Goal: Transaction & Acquisition: Purchase product/service

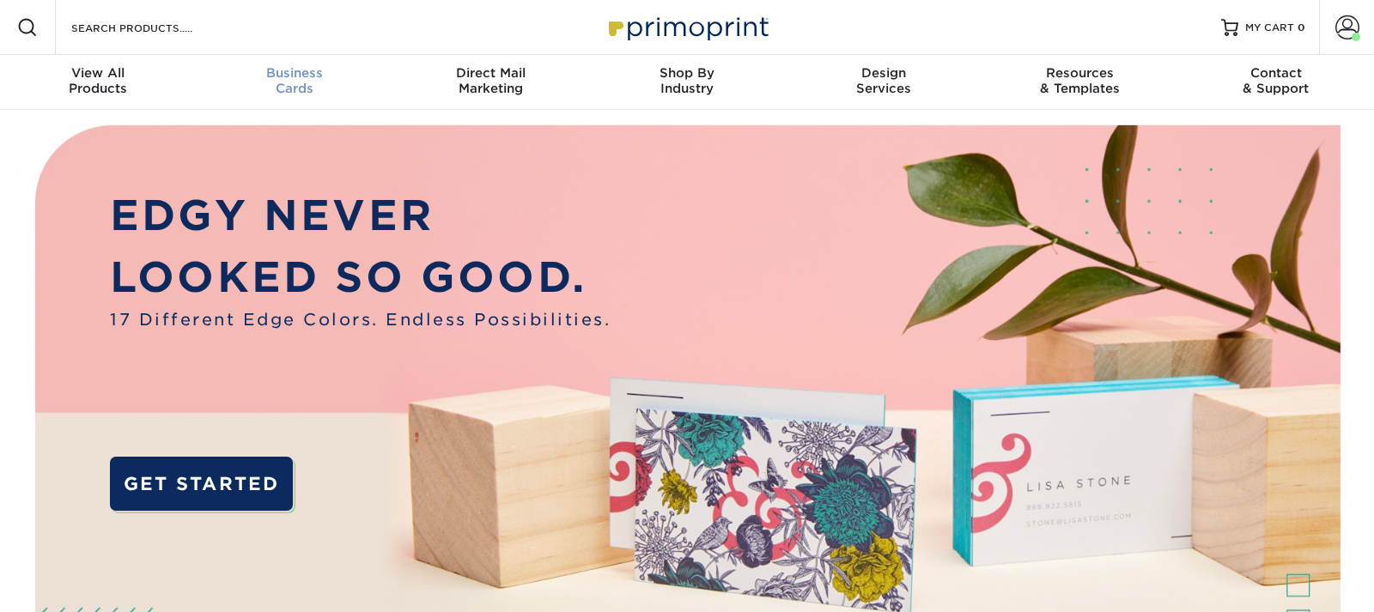
click at [289, 82] on div "Business Cards" at bounding box center [295, 80] width 197 height 31
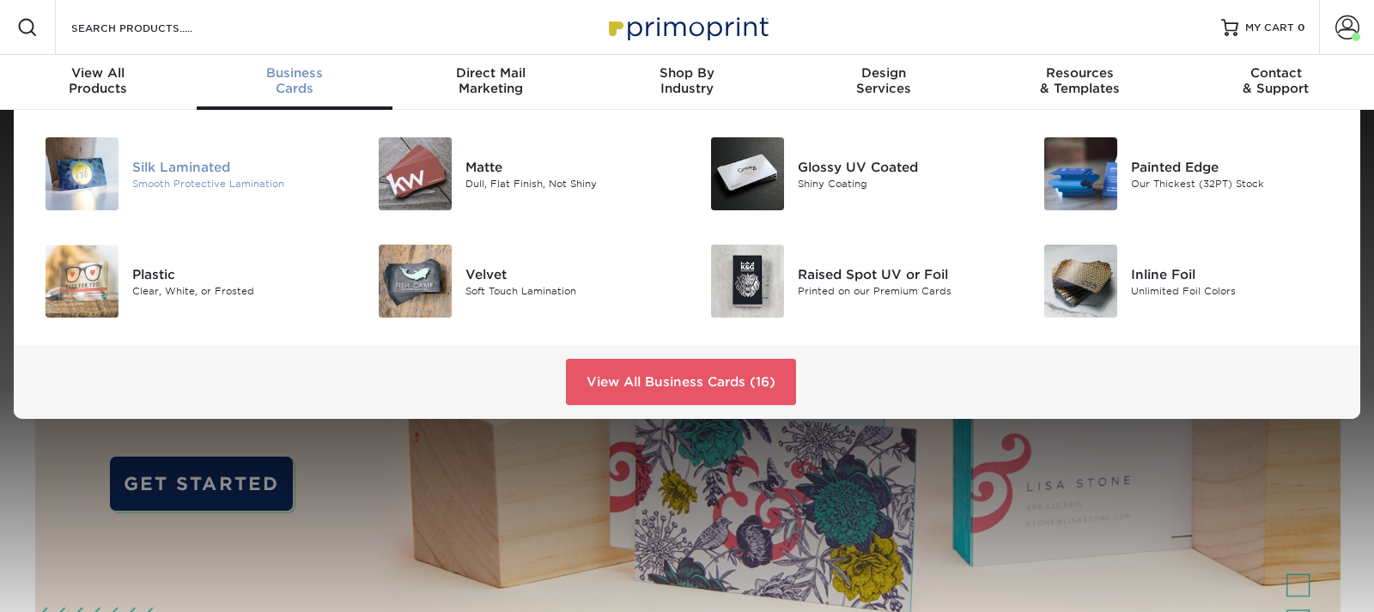
click at [69, 182] on img at bounding box center [82, 173] width 73 height 73
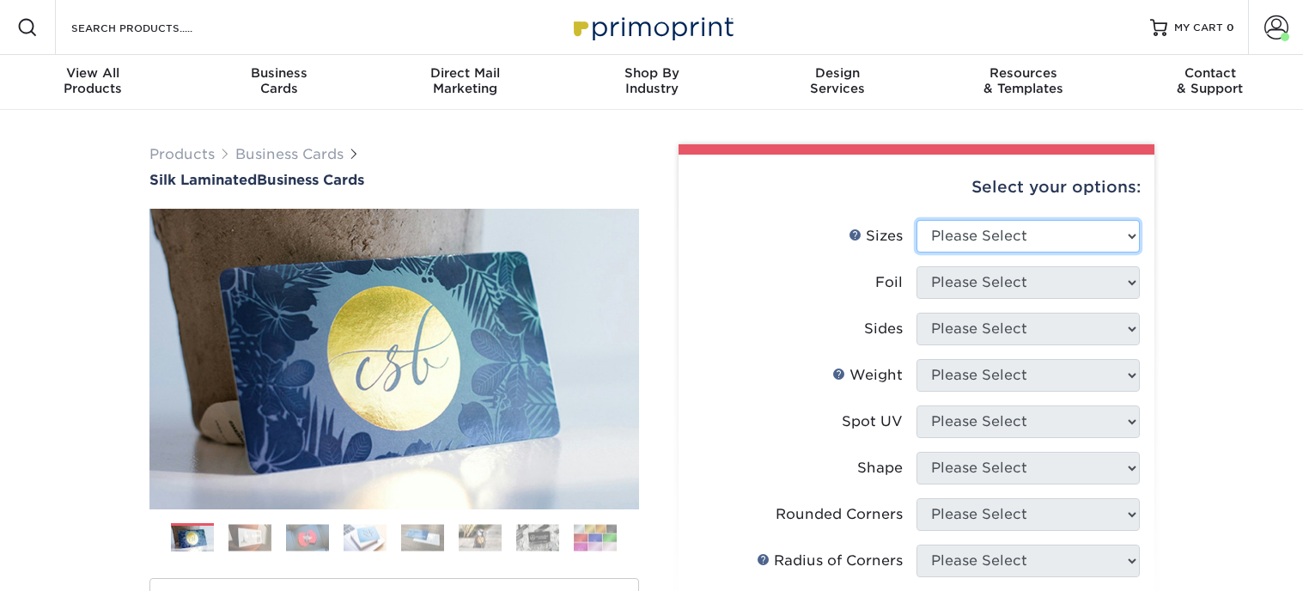
select select "2.00x3.50"
click option "2" x 3.5" - Standard" at bounding box center [0, 0] width 0 height 0
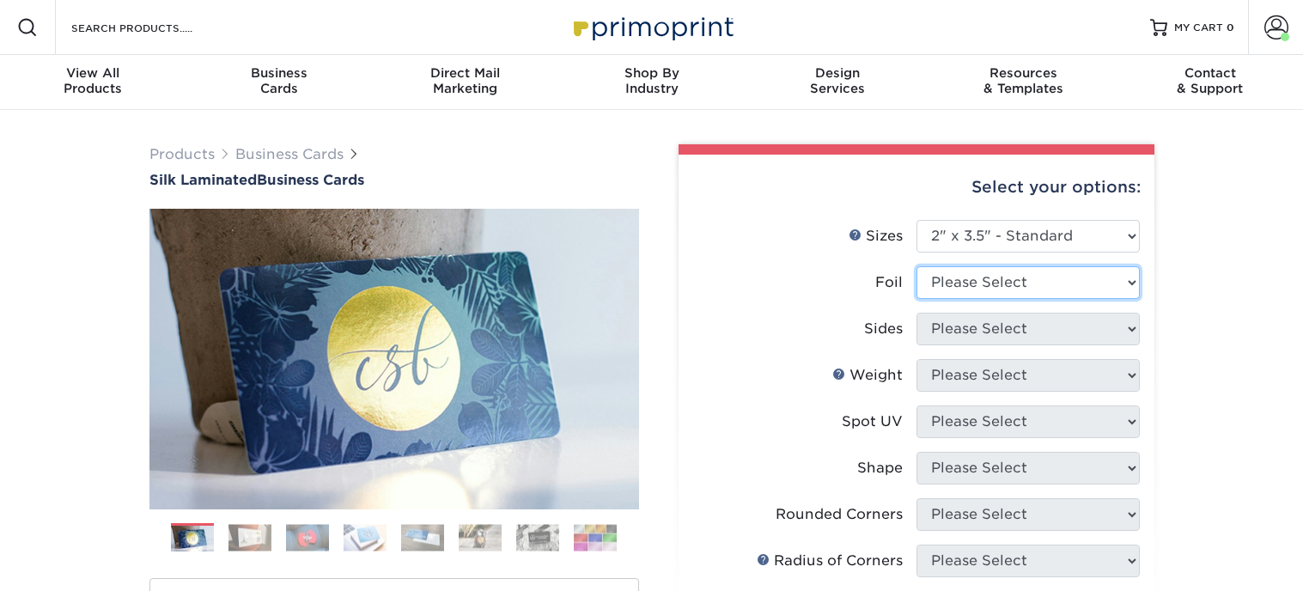
click at [916, 266] on select "Please Select Yes No" at bounding box center [1027, 282] width 223 height 33
select select "0"
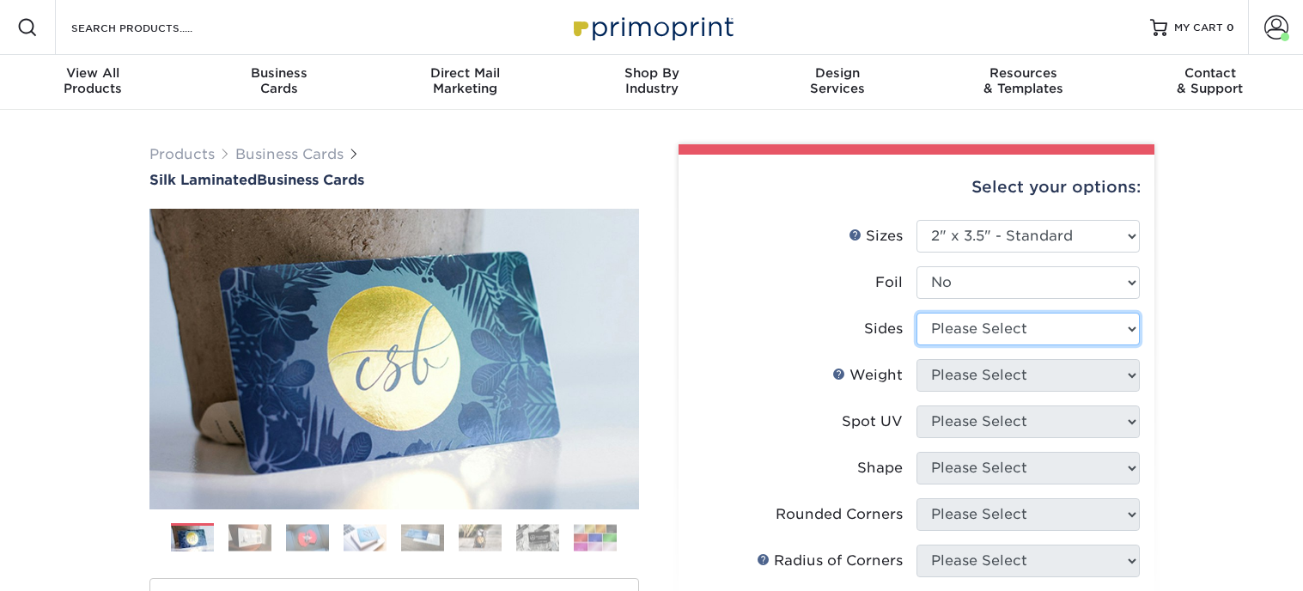
click at [916, 313] on select "Please Select Print Both Sides Print Front Only" at bounding box center [1027, 329] width 223 height 33
select select "13abbda7-1d64-4f25-8bb2-c179b224825d"
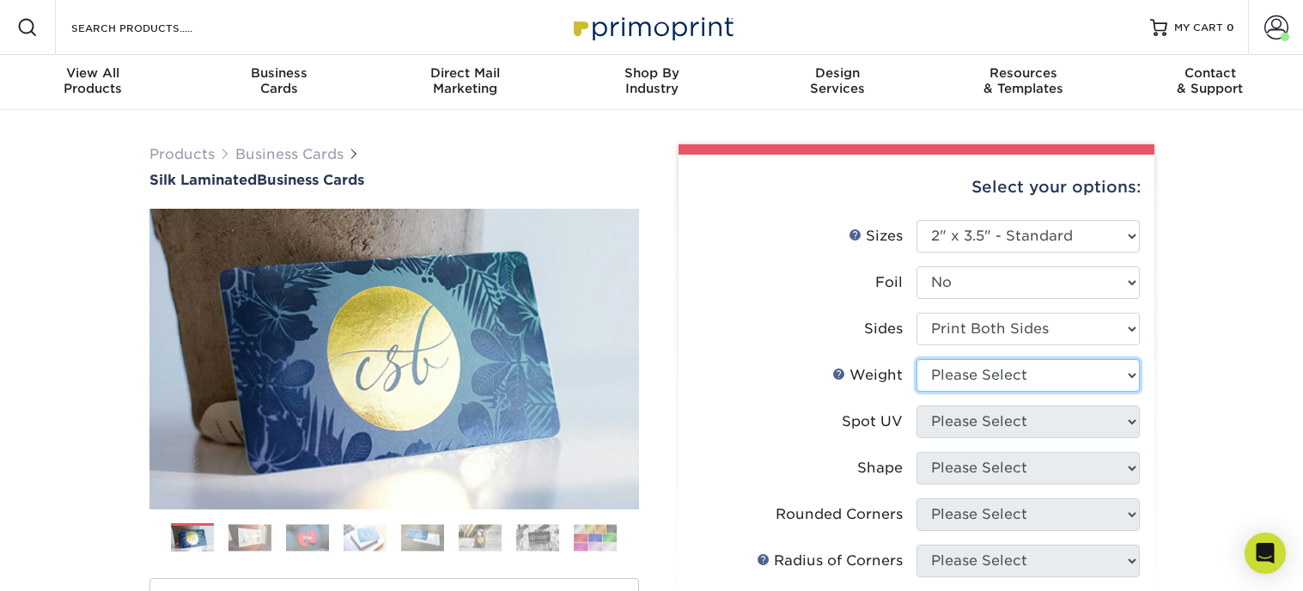
click at [916, 359] on select "Please Select 16PT" at bounding box center [1027, 375] width 223 height 33
select select "16PT"
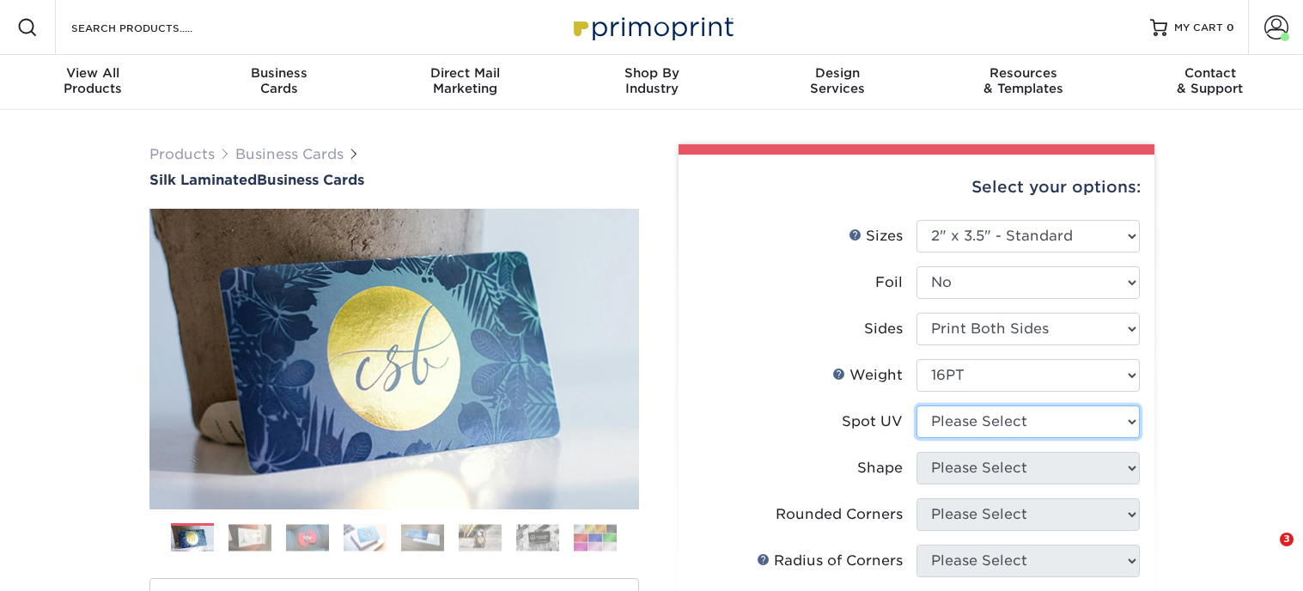
click at [916, 405] on select "Please Select No Spot UV Front and Back (Both Sides) Front Only Back Only" at bounding box center [1027, 421] width 223 height 33
select select "3"
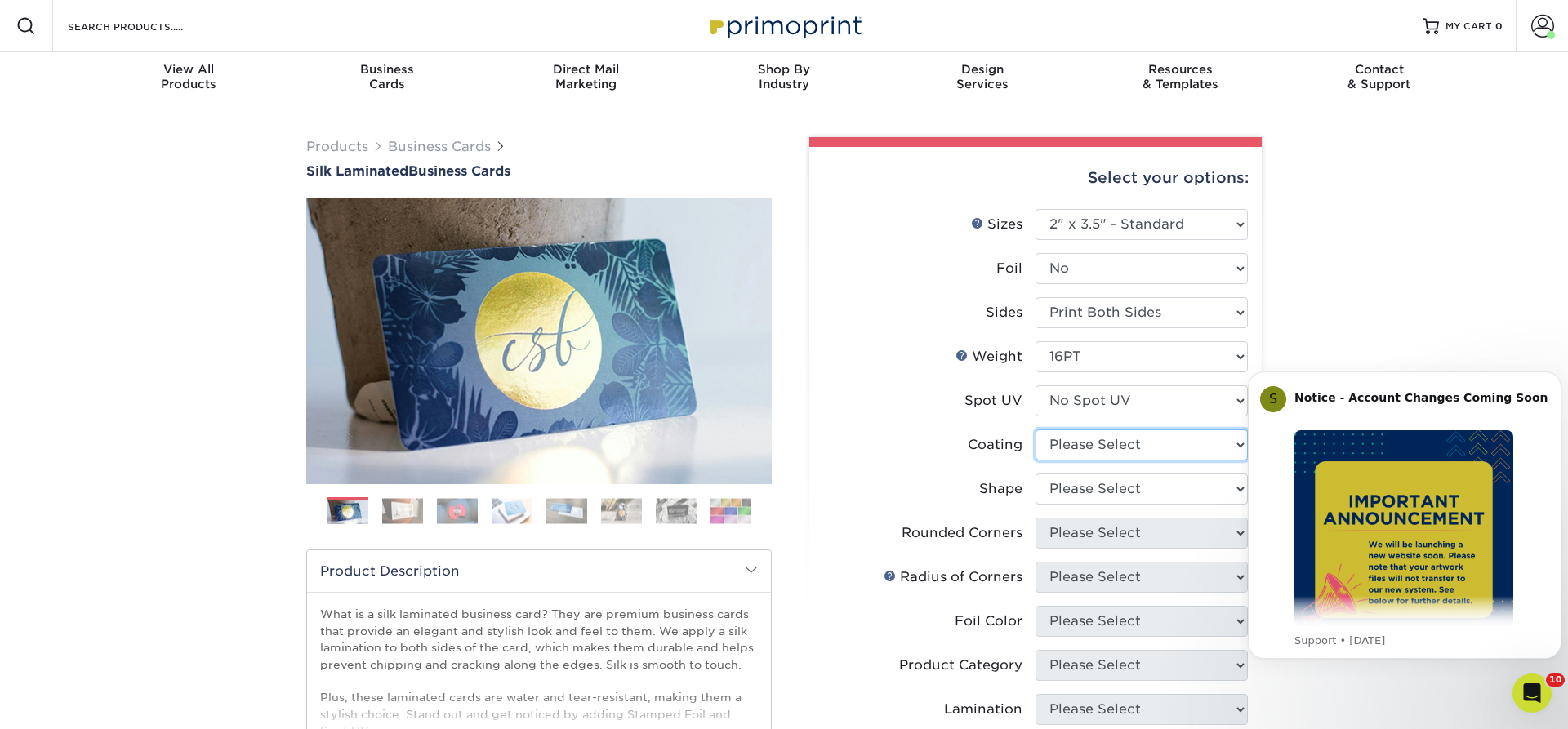
click at [1036, 430] on select at bounding box center [1141, 445] width 212 height 31
select select "3e7618de-abca-4bda-9f97-8b9129e913d8"
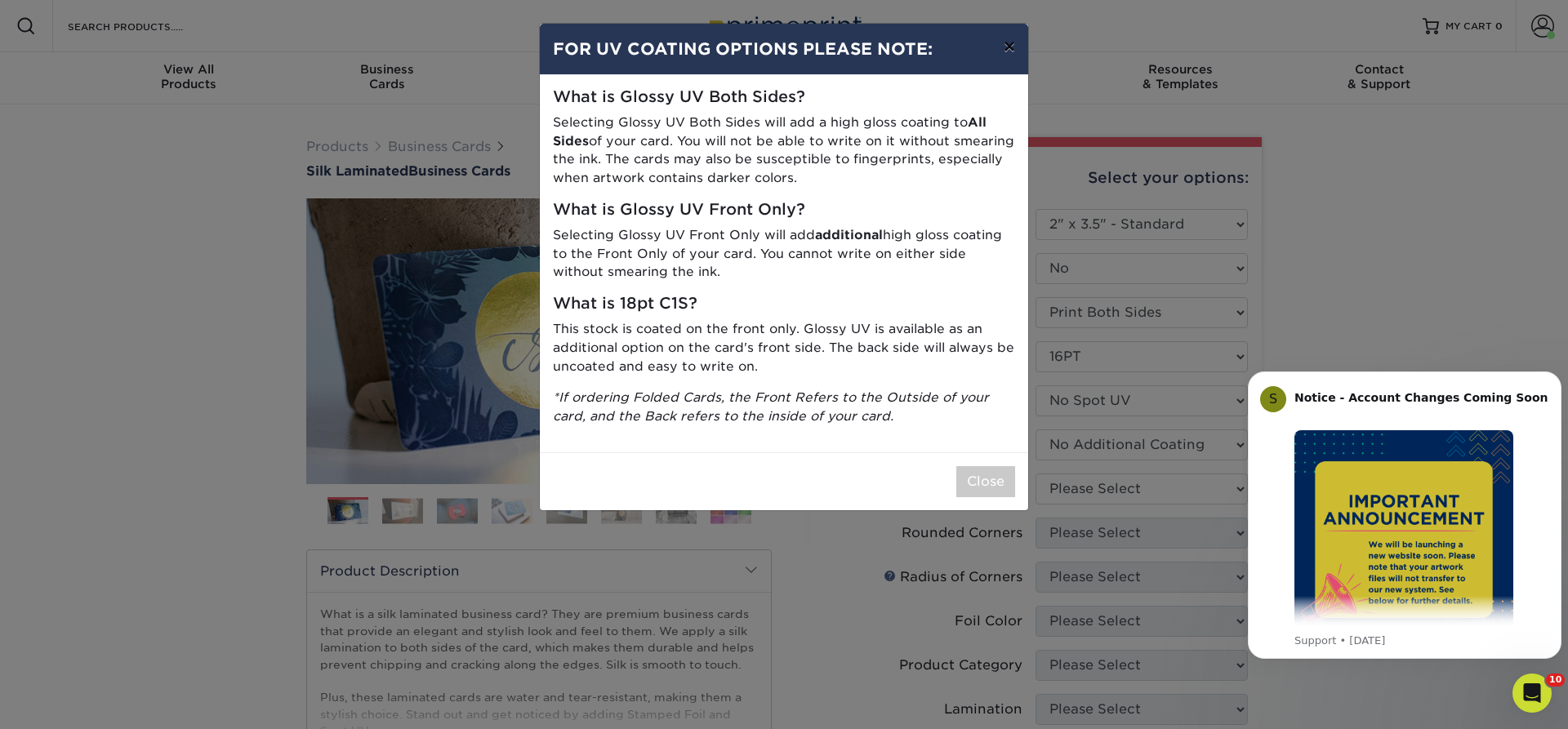
click at [1004, 46] on button "×" at bounding box center [1010, 47] width 38 height 46
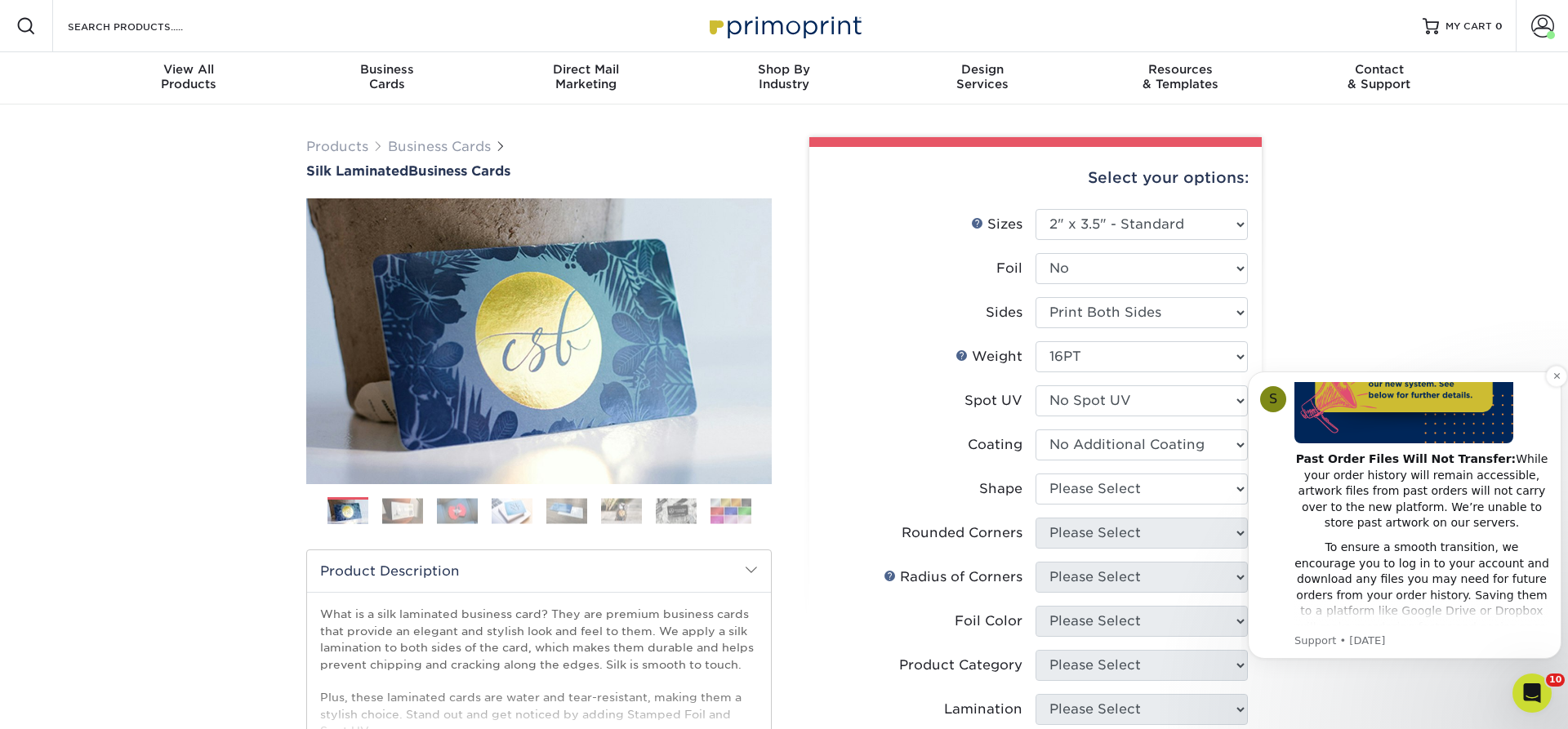
scroll to position [295, 0]
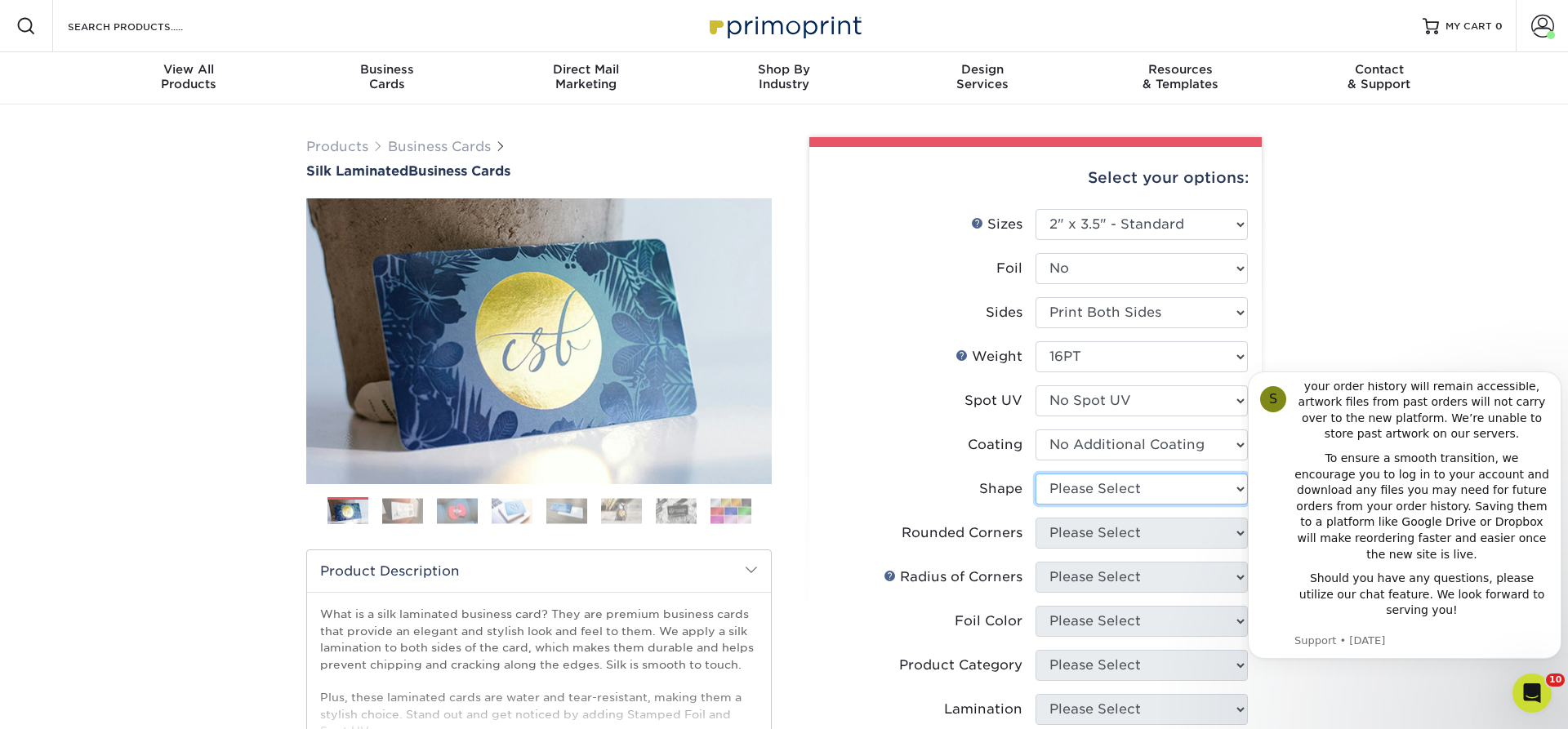
click at [1036, 473] on select "Please Select Standard Oval" at bounding box center [1141, 489] width 212 height 31
select select "standard"
click at [1036, 518] on select "Please Select Yes - Round 2 Corners Yes - Round 4 Corners No" at bounding box center [1141, 533] width 212 height 31
select select "0"
click option "No" at bounding box center [0, 0] width 0 height 0
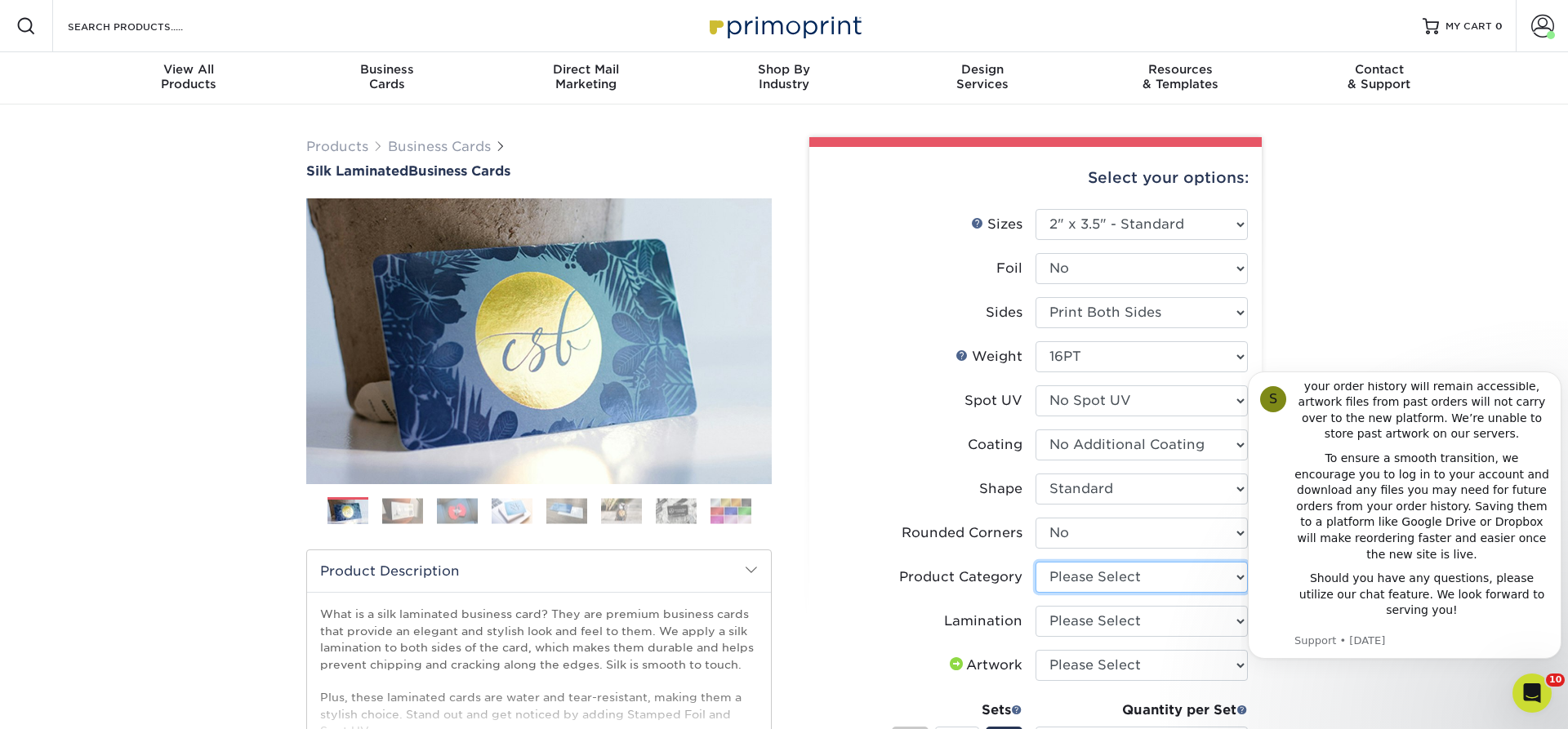
click at [1036, 562] on select "Please Select Business Cards" at bounding box center [1141, 577] width 212 height 31
select select "3b5148f1-0588-4f88-a218-97bcfdce65c1"
click option "Business Cards" at bounding box center [0, 0] width 0 height 0
click at [1036, 581] on select "Please Select Silk" at bounding box center [1141, 621] width 212 height 31
select select "ccacb42f-45f7-42d3-bbd3-7c8421cf37f0"
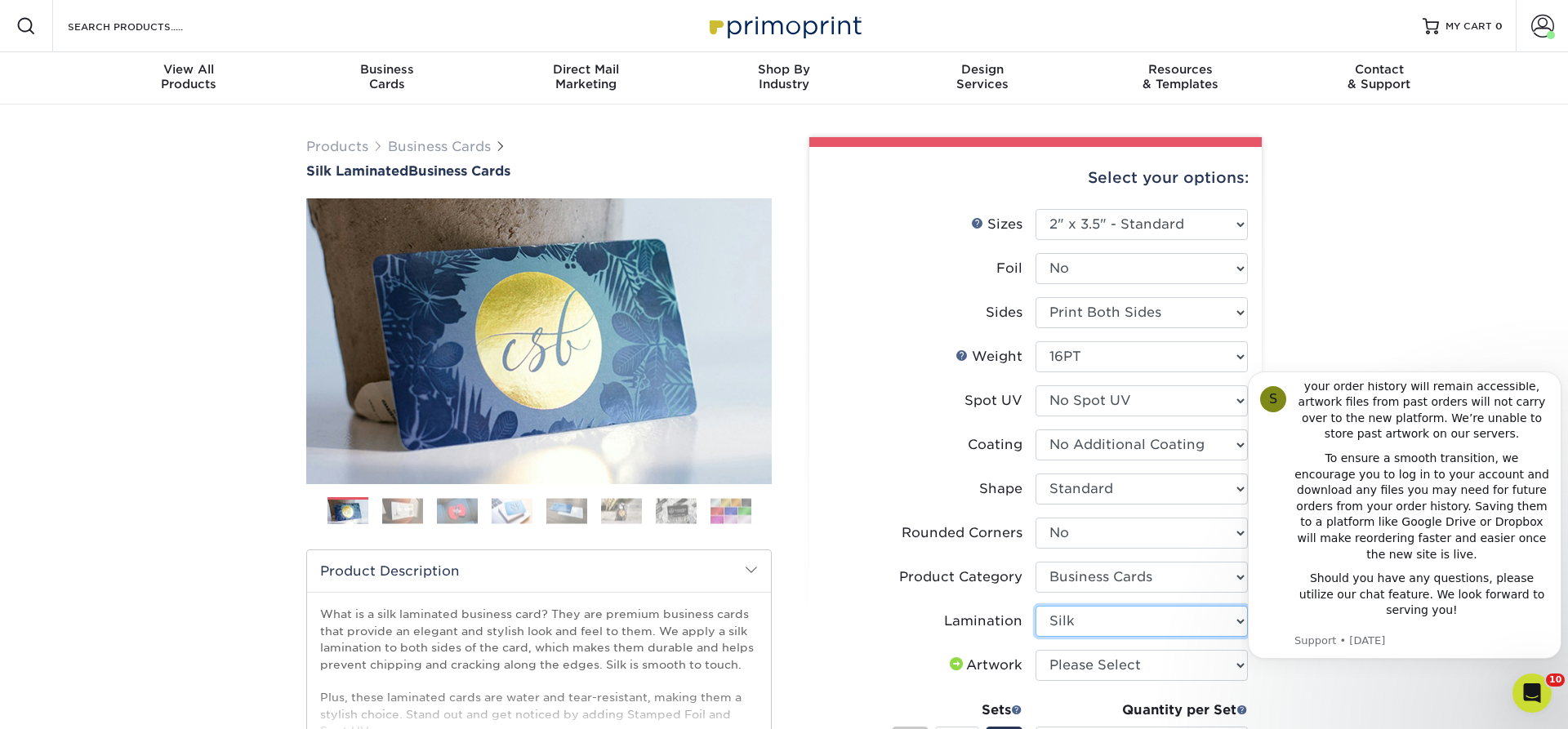
click option "Silk" at bounding box center [0, 0] width 0 height 0
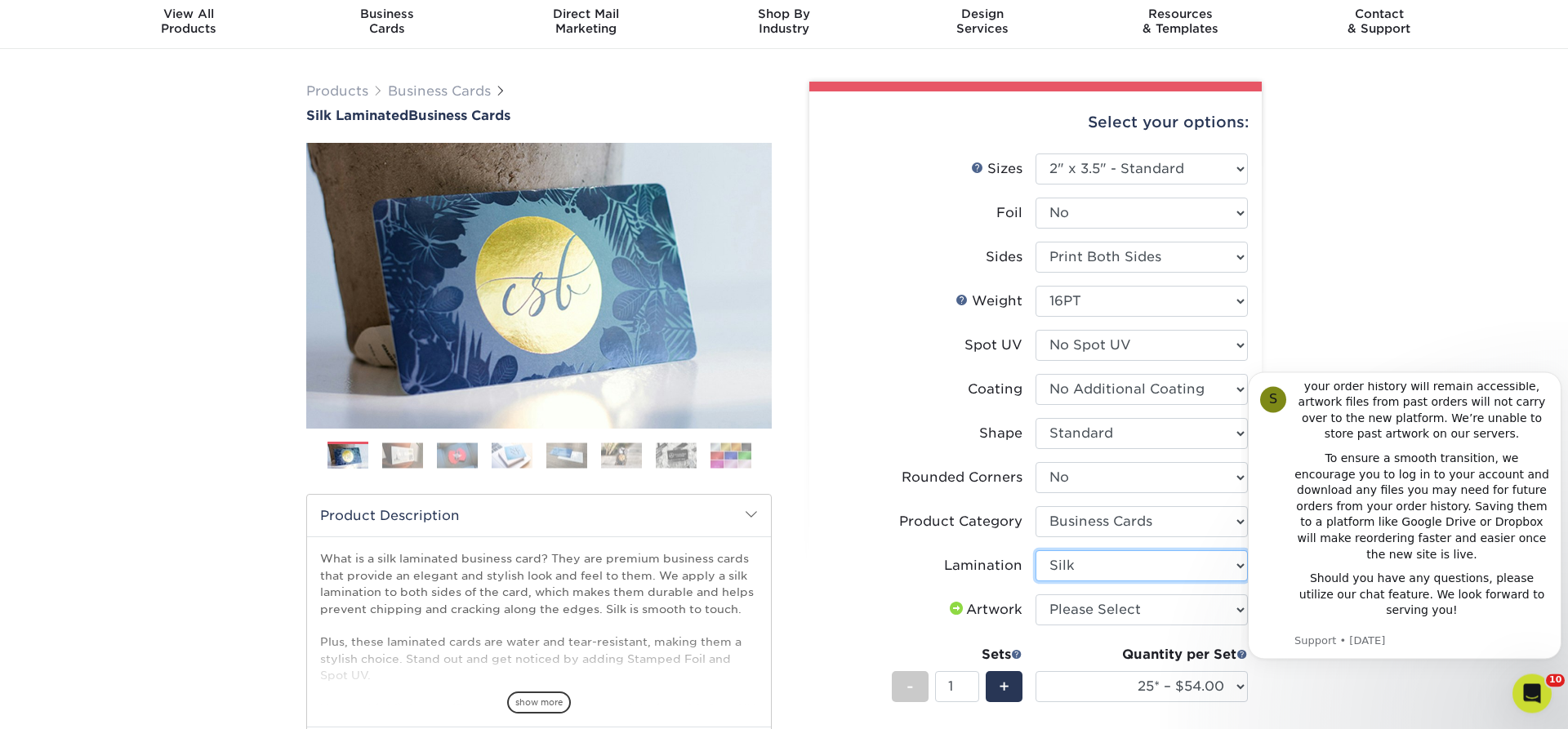
scroll to position [84, 0]
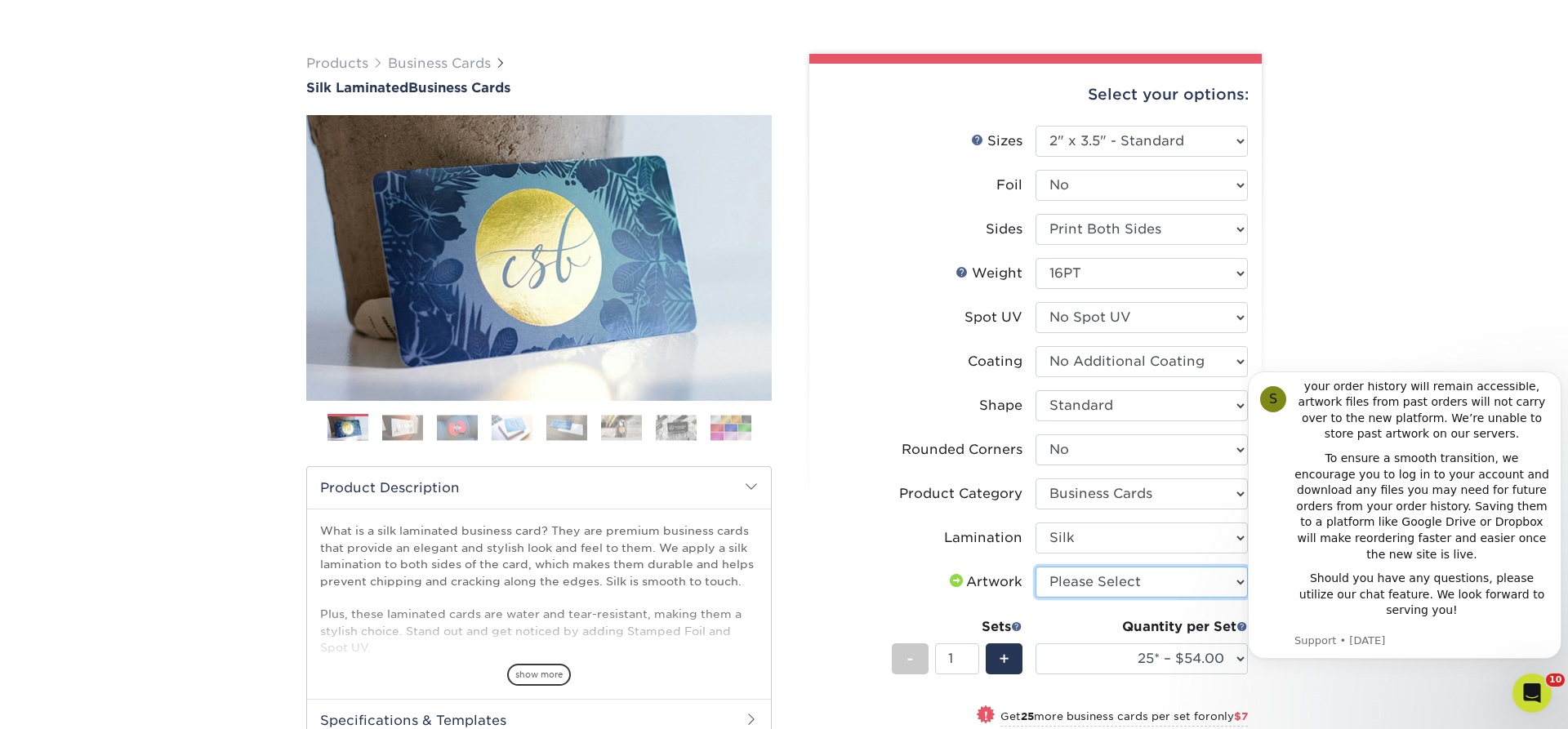
click at [1036, 566] on select "Please Select I will upload files I need a design - $100" at bounding box center [1141, 582] width 212 height 31
select select "upload"
click option "I will upload files" at bounding box center [0, 0] width 0 height 0
type input "2"
click at [970, 581] on input "2" at bounding box center [957, 659] width 44 height 31
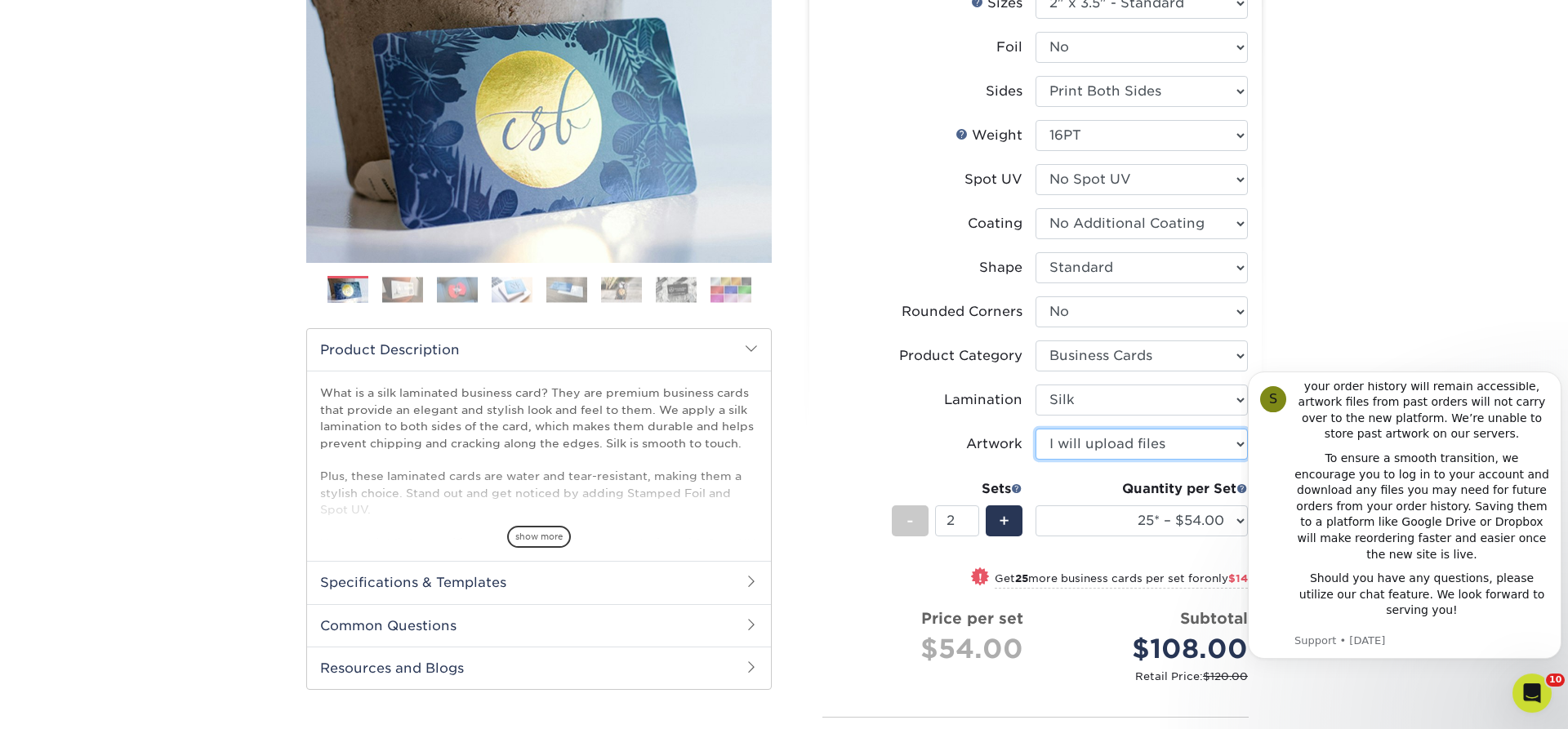
scroll to position [250, 0]
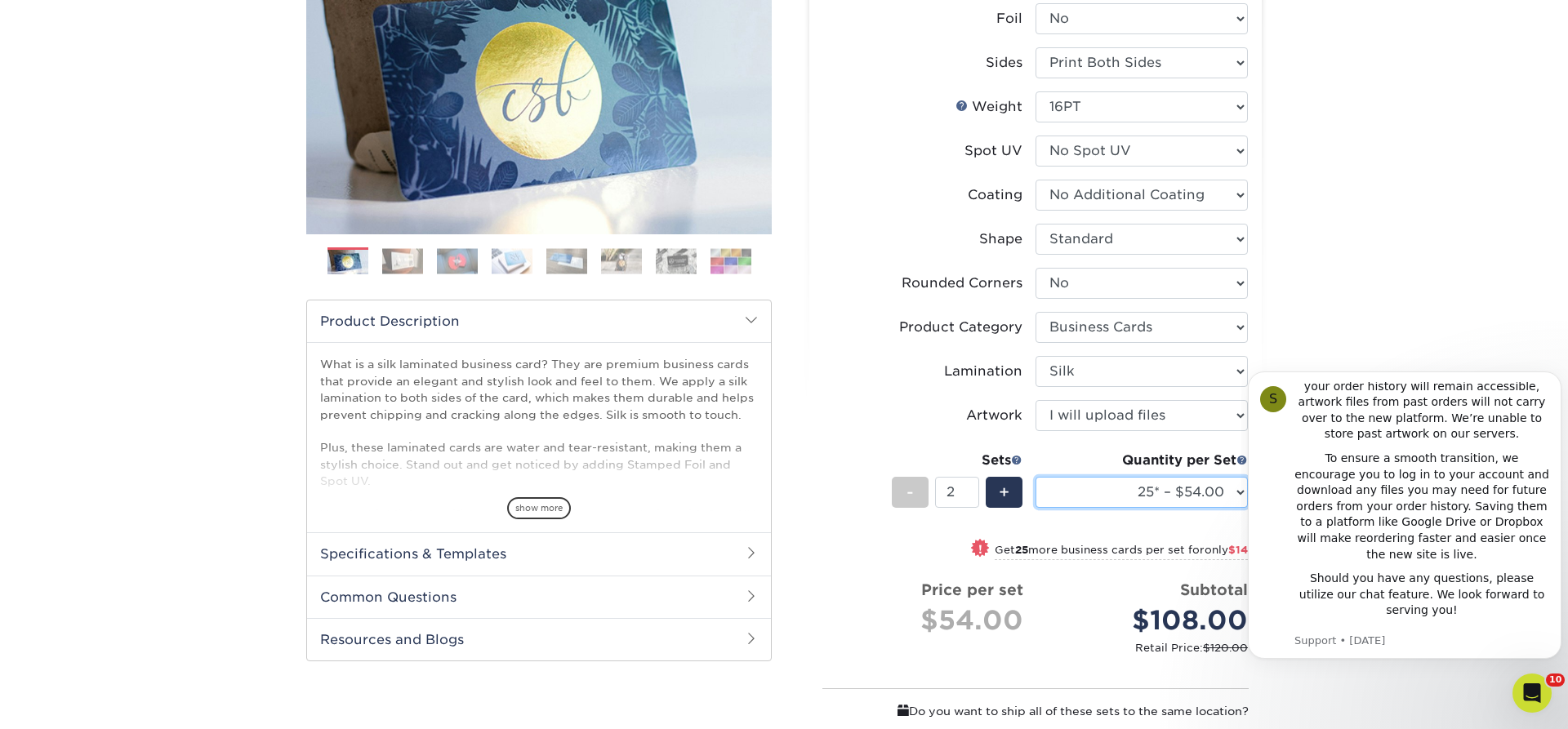
click at [1036, 477] on select "25* – $54.00 50* – $61.00 75* – $68.00 100* – $75.00 250* – $82.00 500 – $86.00…" at bounding box center [1141, 492] width 212 height 31
select select "100* – $75.00"
click option "100* – $75.00" at bounding box center [0, 0] width 0 height 0
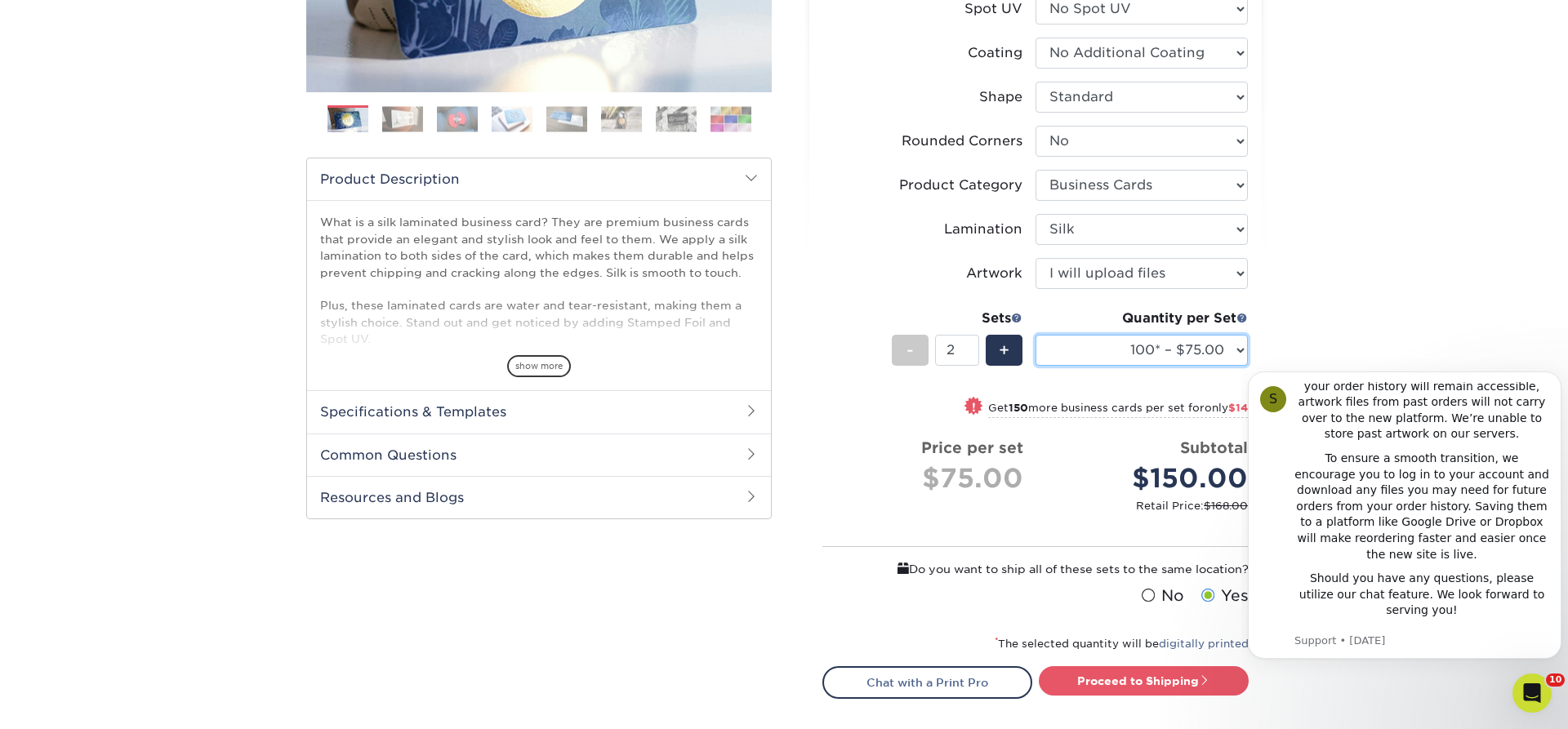
scroll to position [416, 0]
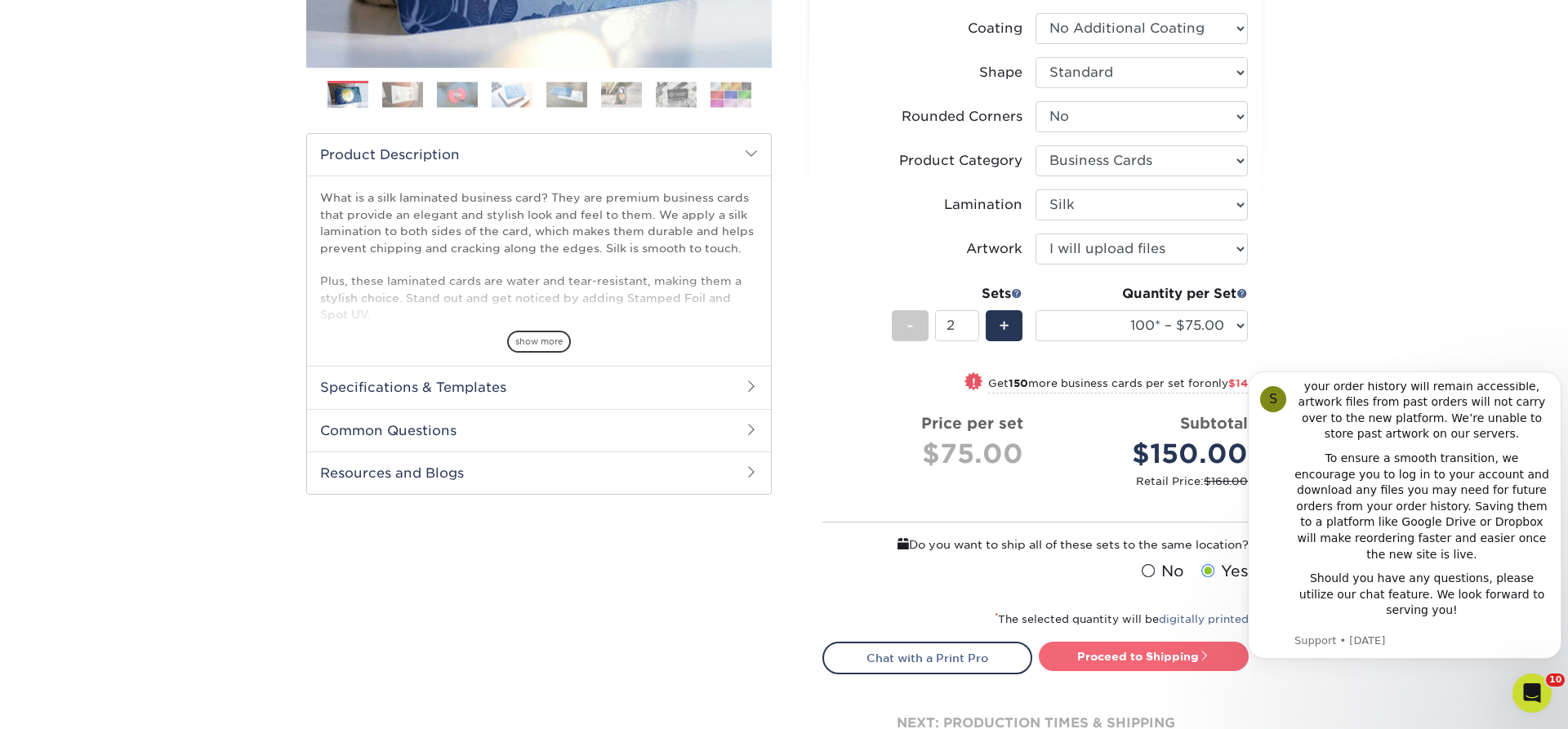
click at [1119, 581] on link "Proceed to Shipping" at bounding box center [1143, 656] width 210 height 29
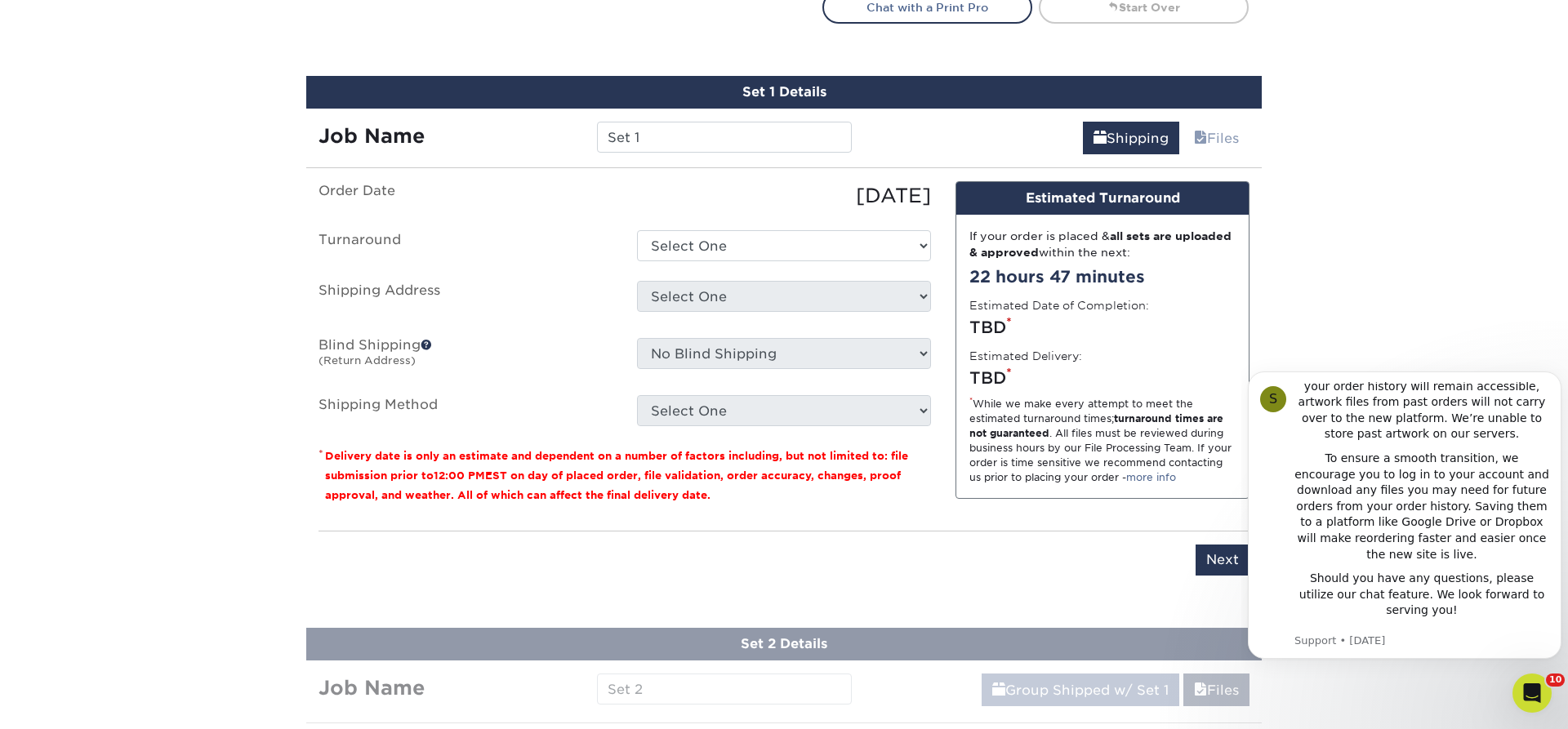
scroll to position [1102, 0]
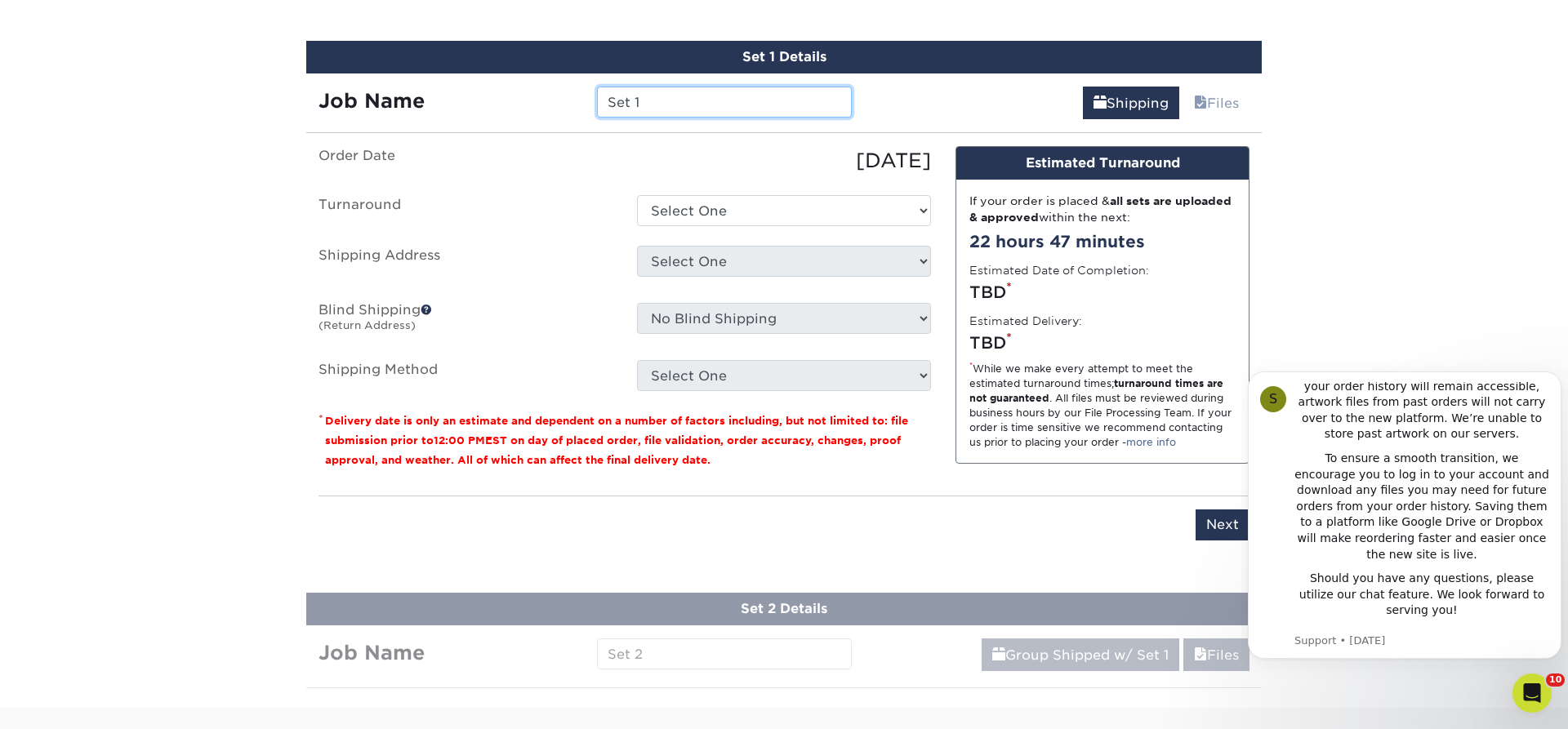
click at [672, 104] on input "Set 1" at bounding box center [724, 102] width 254 height 31
drag, startPoint x: 672, startPoint y: 104, endPoint x: 410, endPoint y: 108, distance: 262.0
click at [597, 112] on input "Set 1" at bounding box center [724, 102] width 254 height 31
type input "[PERSON_NAME]"
click at [637, 195] on select "Select One 2-4 Business Days 2 Day Next Business Day" at bounding box center [784, 210] width 294 height 31
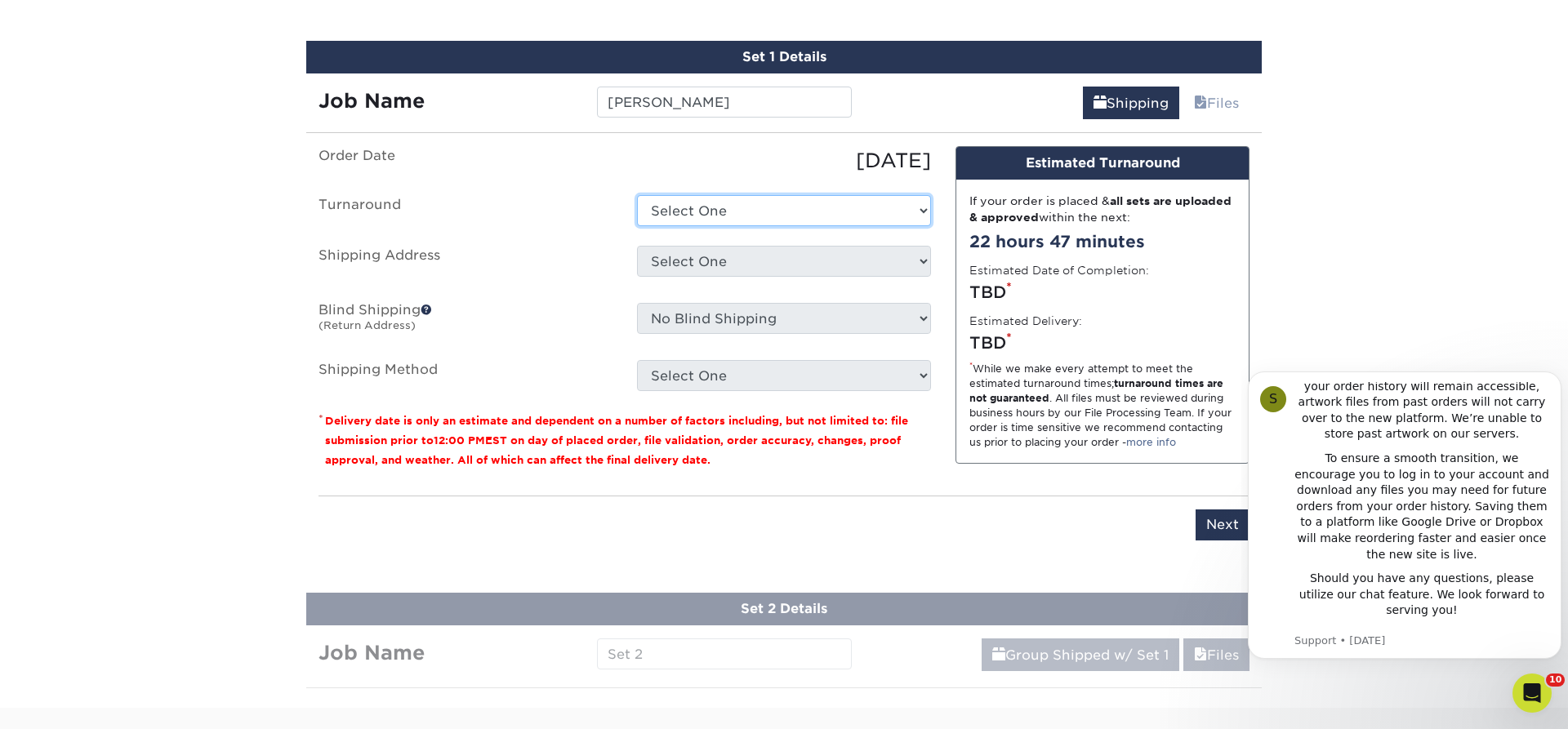
select select "b2731265-f7ff-4e4f-a3b7-cc16ed4c7916"
click option "2-4 Business Days" at bounding box center [0, 0] width 0 height 0
click at [637, 246] on select "Select One [PERSON_NAME] Ankit Kora [PERSON_NAME] Atlanta Office [GEOGRAPHIC_DA…" at bounding box center [784, 261] width 294 height 31
select select "14797"
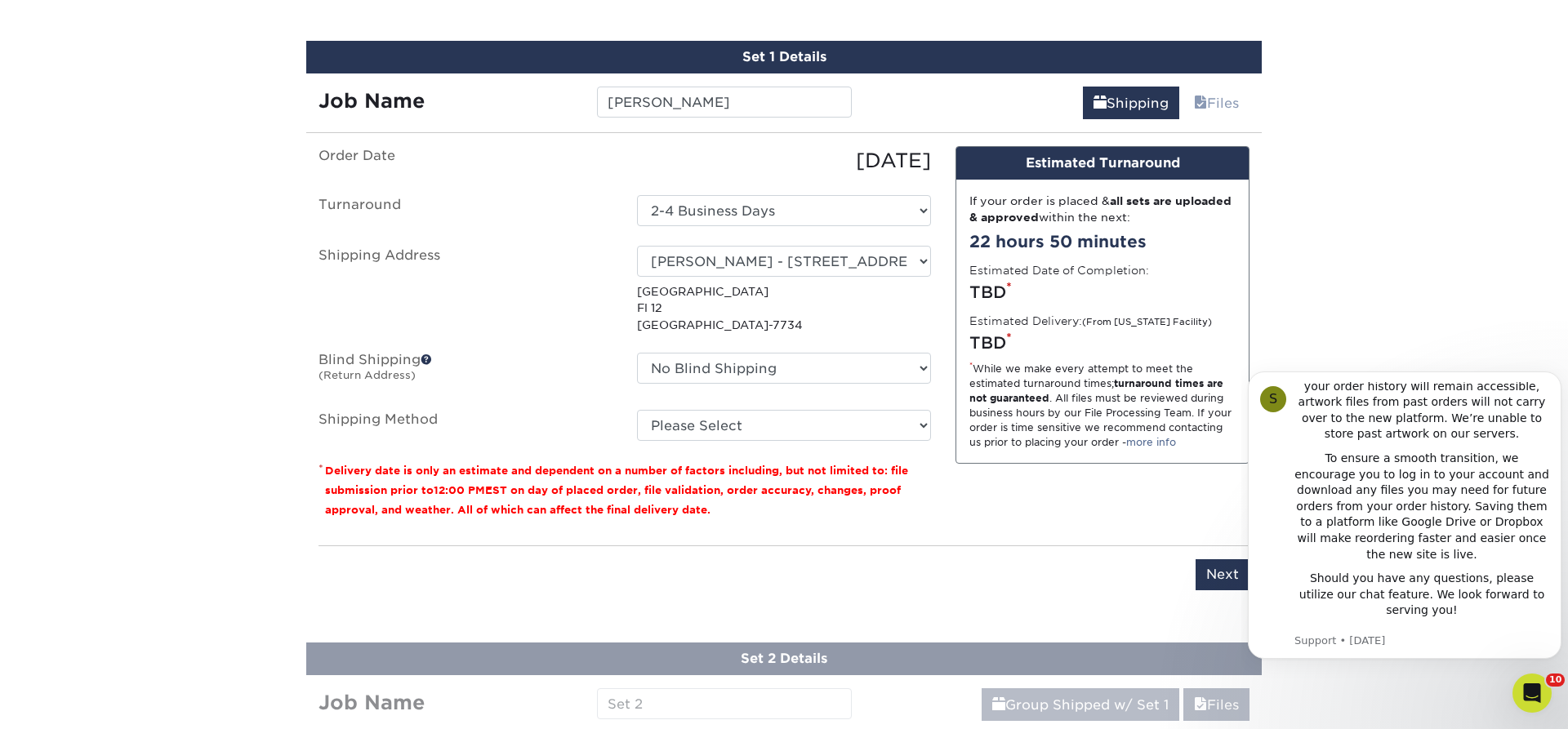
click at [935, 456] on div "Order Date [DATE] [GEOGRAPHIC_DATA] Select One 2-4 Business Days 2 Day Next Bus…" at bounding box center [625, 339] width 637 height 386
click at [637, 410] on select "Please Select Ground Shipping (+$14.95) 3 Day Shipping Service (+$15.34) 2 Day …" at bounding box center [784, 425] width 294 height 31
select select "03"
click option "Ground Shipping (+$14.95)" at bounding box center [0, 0] width 0 height 0
click at [1218, 569] on input "Next" at bounding box center [1222, 574] width 54 height 31
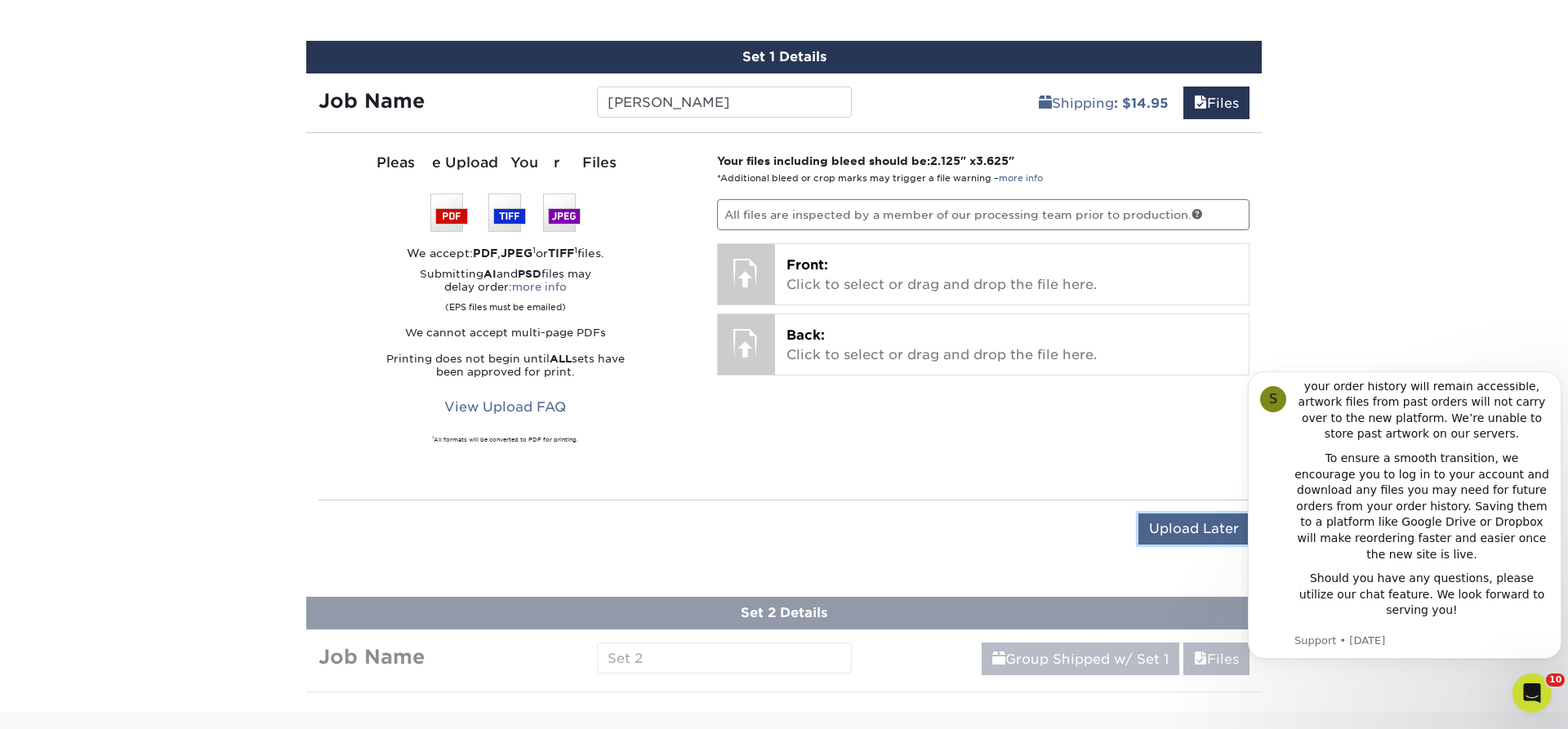
click at [1191, 533] on input "Upload Later" at bounding box center [1193, 528] width 111 height 31
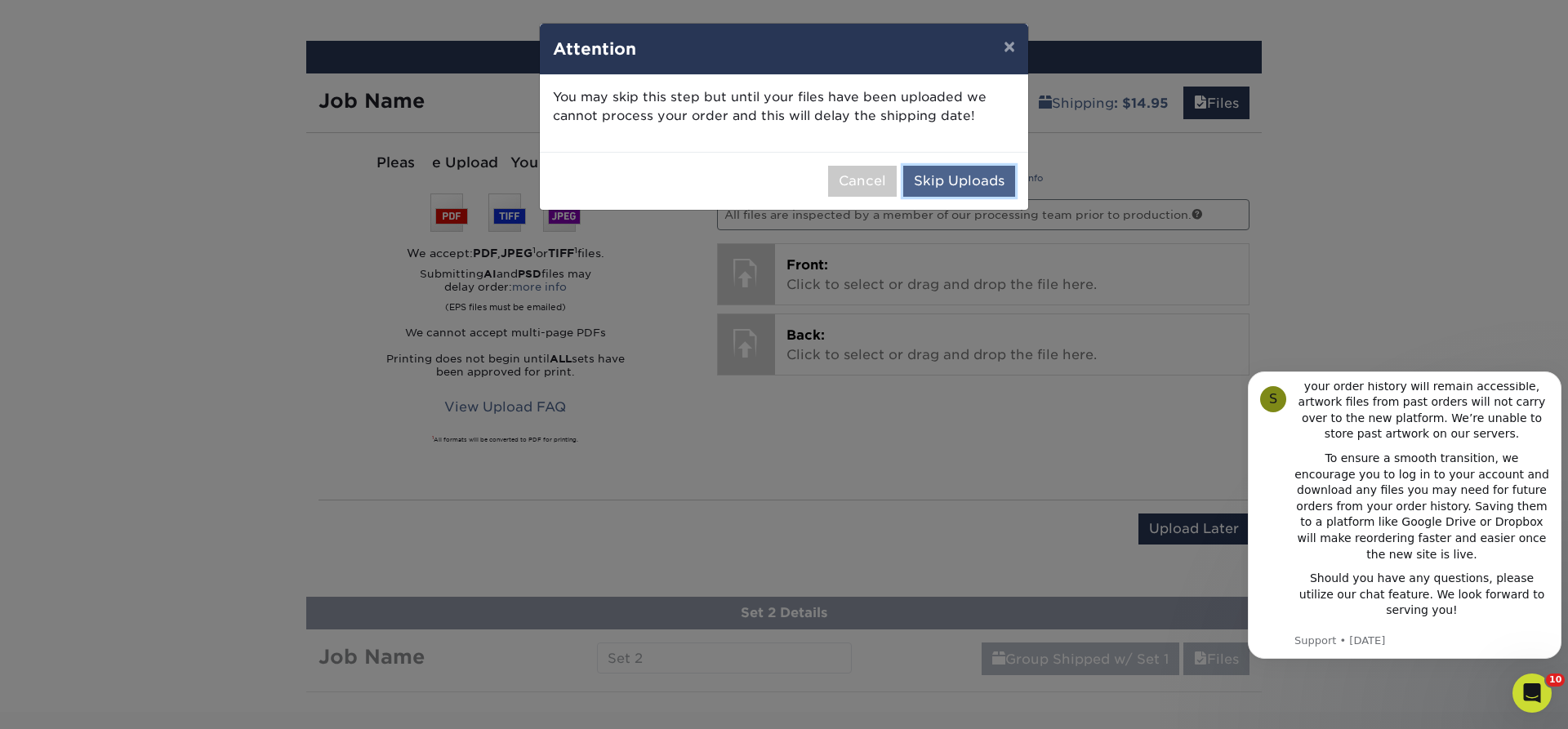
click at [941, 185] on button "Skip Uploads" at bounding box center [959, 181] width 112 height 31
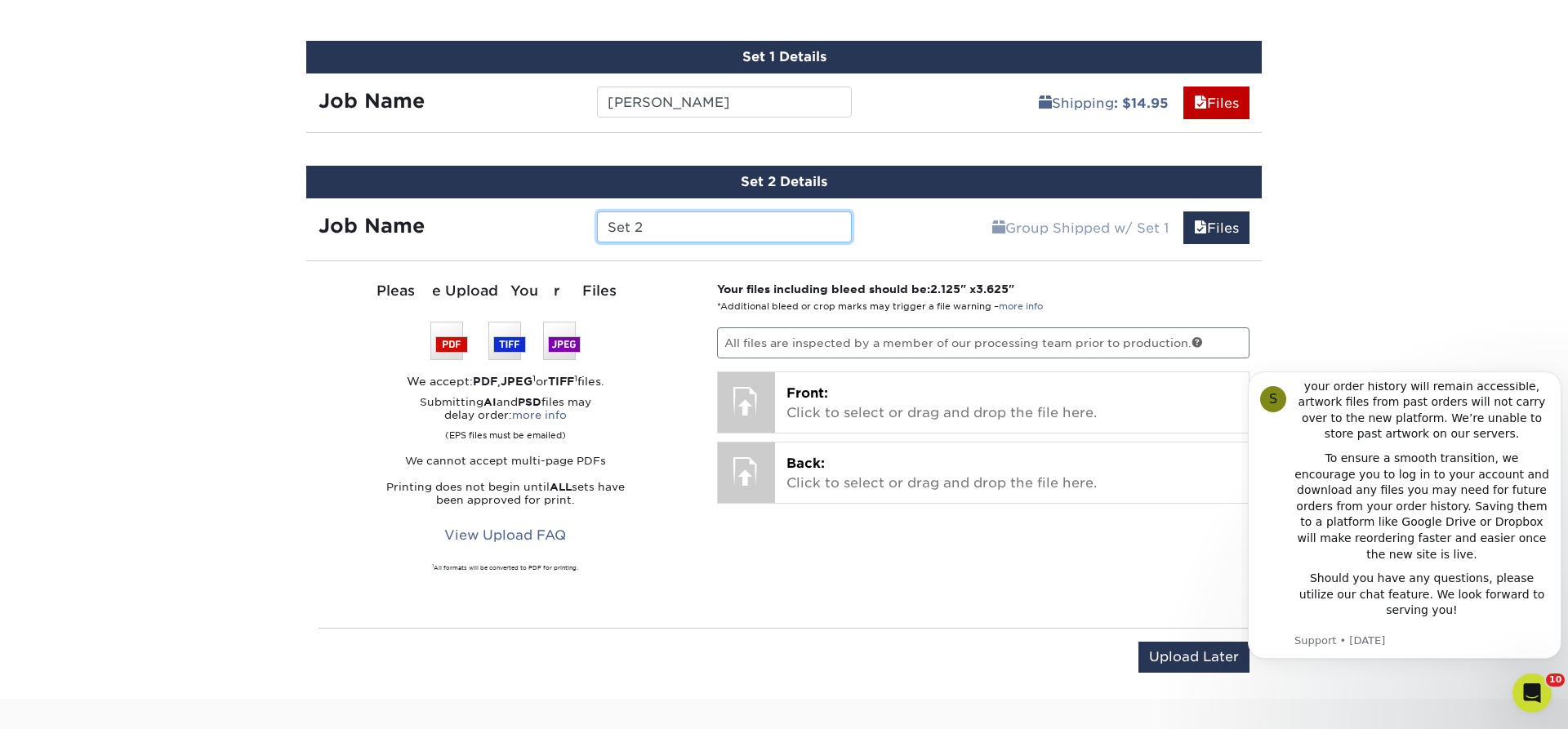
drag, startPoint x: 648, startPoint y: 229, endPoint x: 478, endPoint y: 237, distance: 170.2
click at [597, 237] on input "Set 2" at bounding box center [724, 226] width 254 height 31
type input "S"
type input "[PERSON_NAME]"
click at [1165, 581] on input "Upload Later" at bounding box center [1193, 657] width 111 height 31
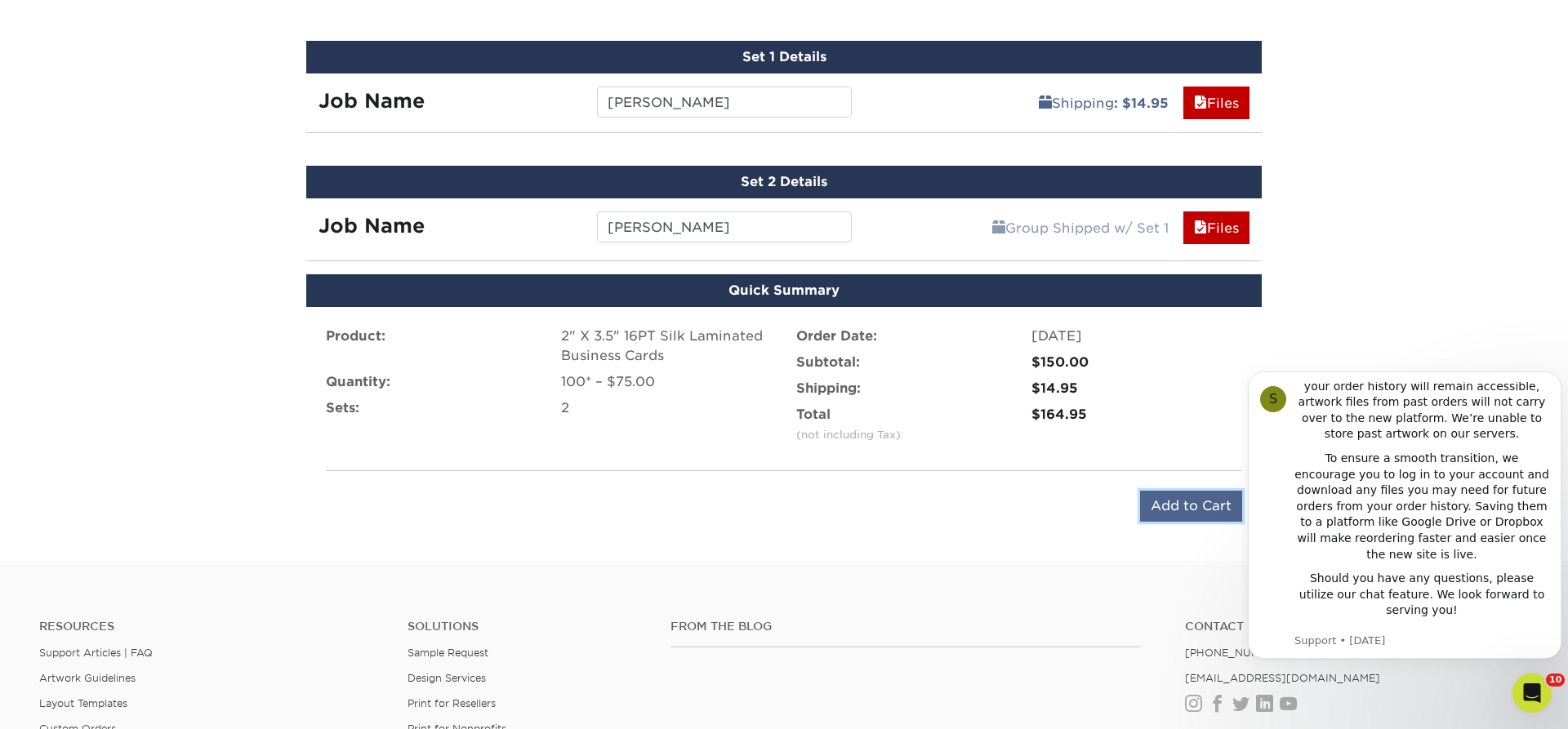
click at [1178, 506] on input "Add to Cart" at bounding box center [1191, 506] width 102 height 31
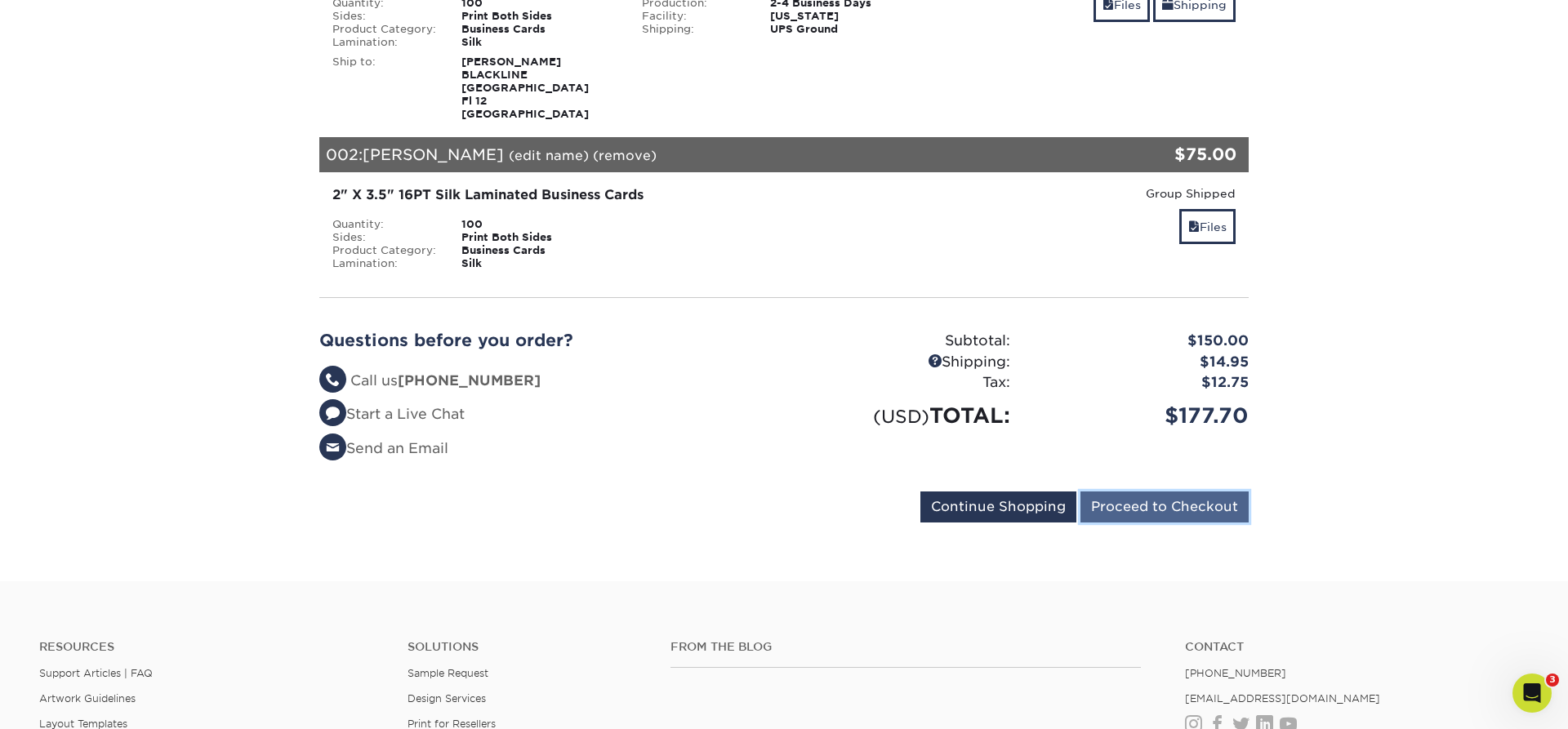
click at [1162, 511] on input "Proceed to Checkout" at bounding box center [1164, 507] width 168 height 31
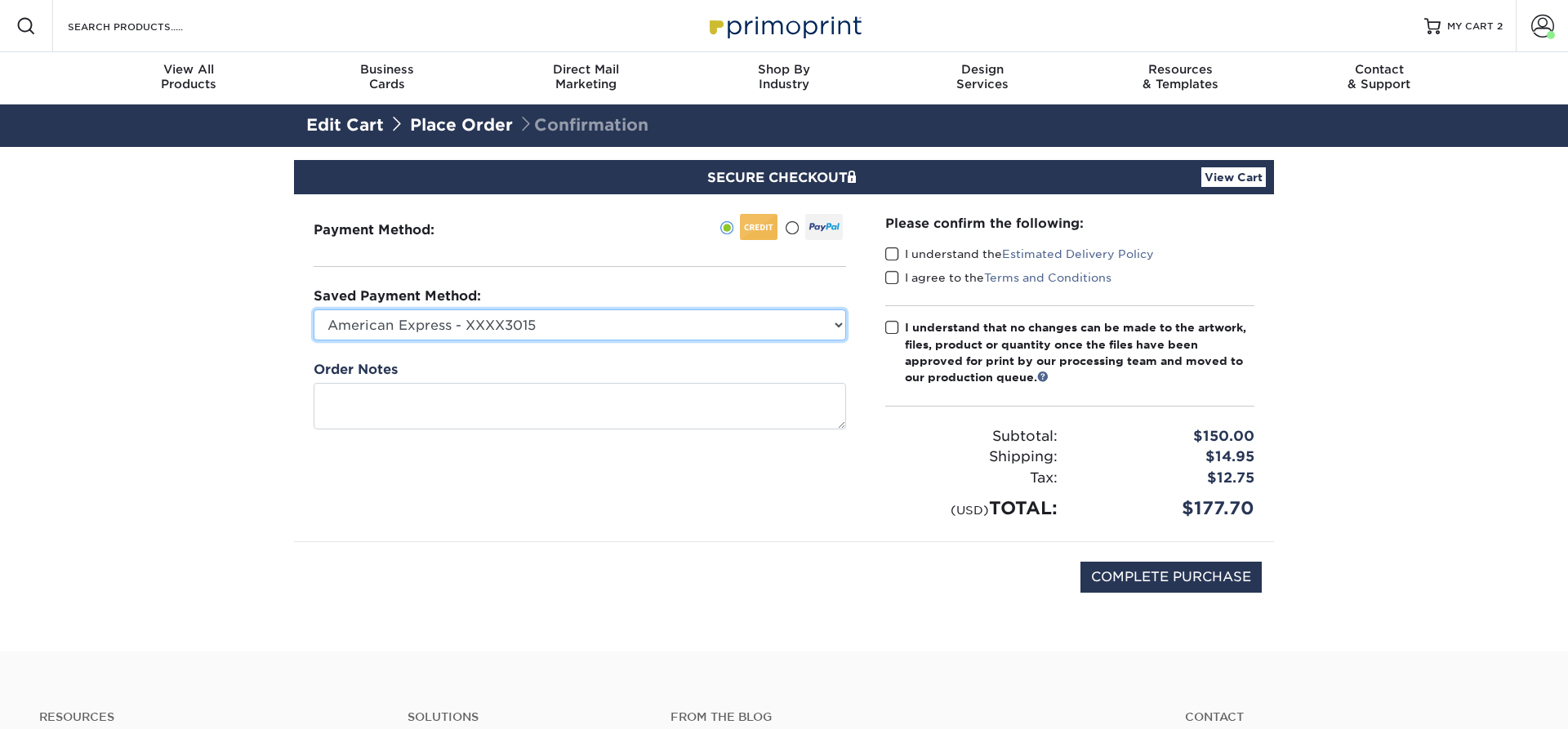
click at [314, 310] on select "American Express - XXXX3015 Visa - XXXX7148 Visa - XXXX1775 Visa - XXXX5541 New…" at bounding box center [580, 325] width 532 height 31
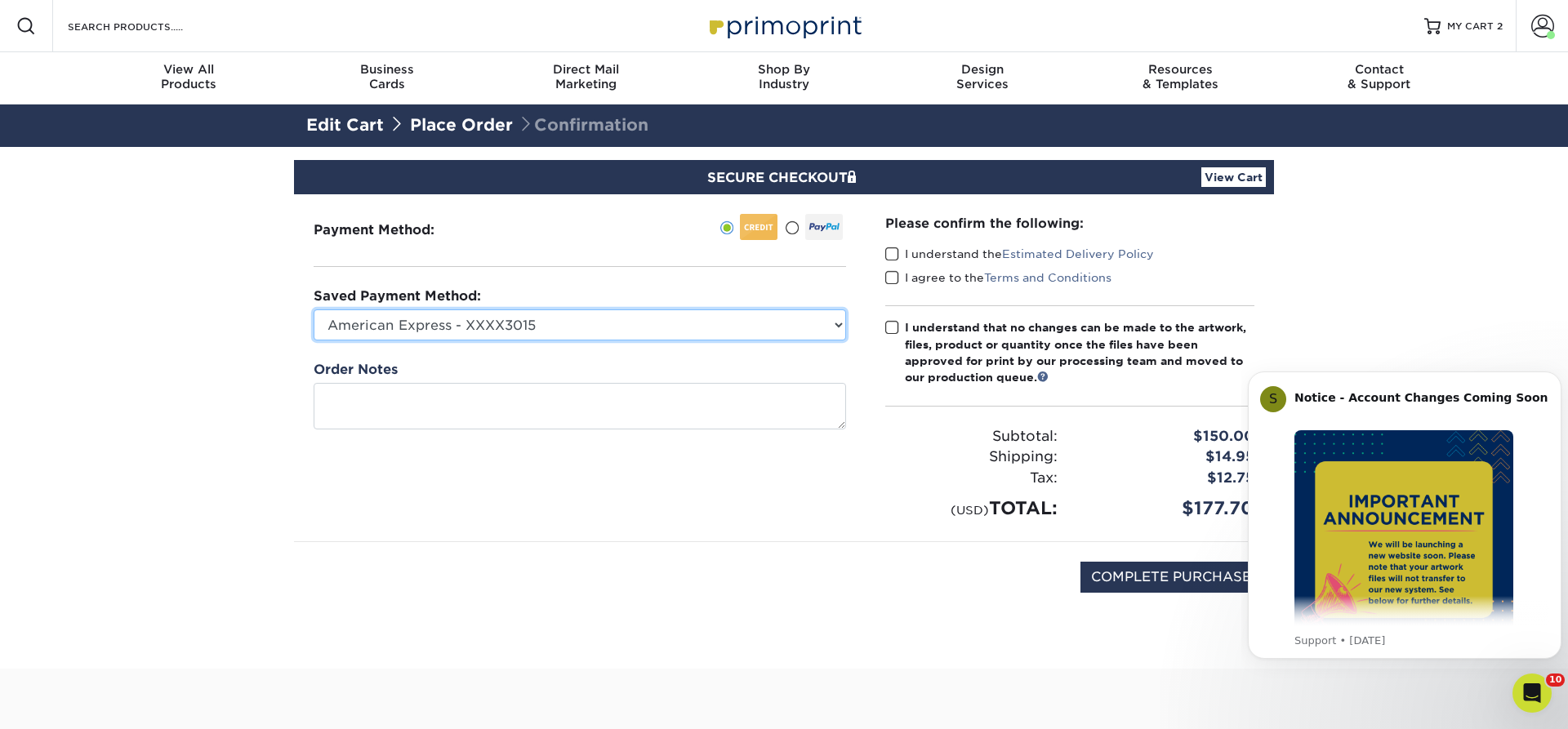
select select "75212"
click option "Visa - XXXX5541" at bounding box center [0, 0] width 0 height 0
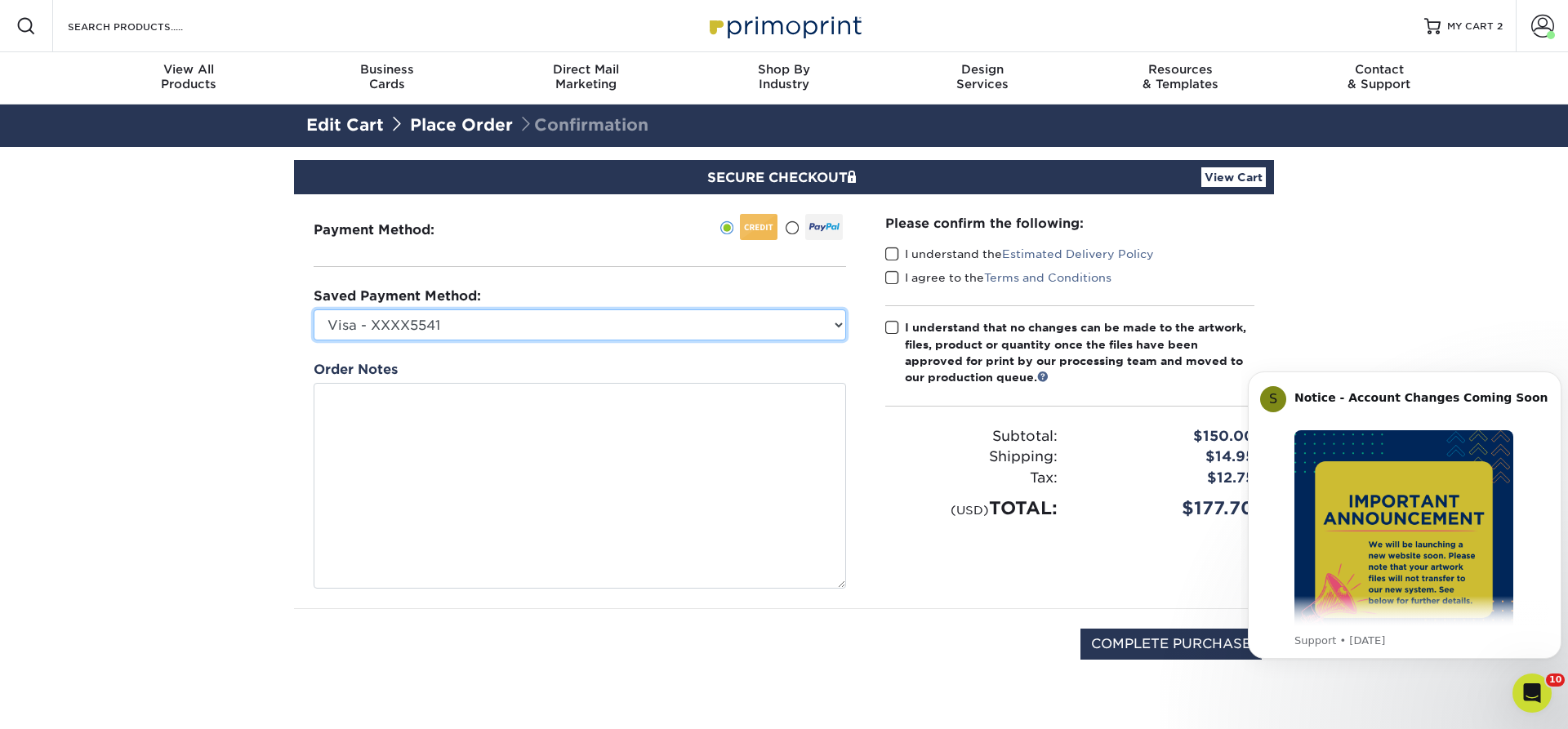
drag, startPoint x: 835, startPoint y: 423, endPoint x: 834, endPoint y: 582, distance: 159.0
click at [834, 582] on textarea at bounding box center [580, 486] width 532 height 205
click at [891, 252] on span at bounding box center [892, 254] width 14 height 15
click at [0, 0] on input "I understand the Estimated Delivery Policy" at bounding box center [0, 0] width 0 height 0
click at [895, 277] on span at bounding box center [892, 278] width 14 height 15
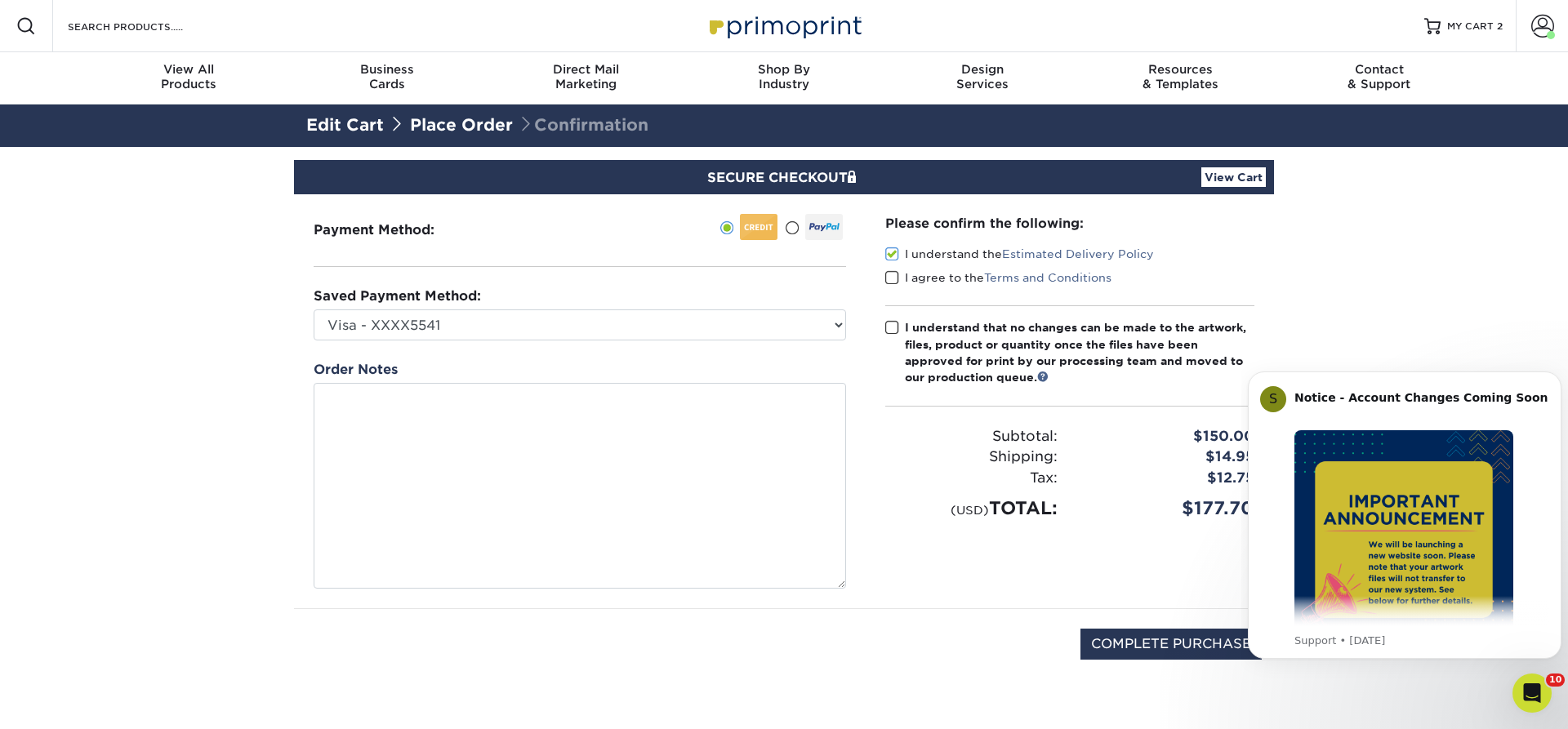
click at [0, 0] on input "I agree to the Terms and Conditions" at bounding box center [0, 0] width 0 height 0
click at [890, 325] on span at bounding box center [892, 328] width 14 height 15
click at [0, 0] on input "I understand that no changes can be made to the artwork, files, product or quan…" at bounding box center [0, 0] width 0 height 0
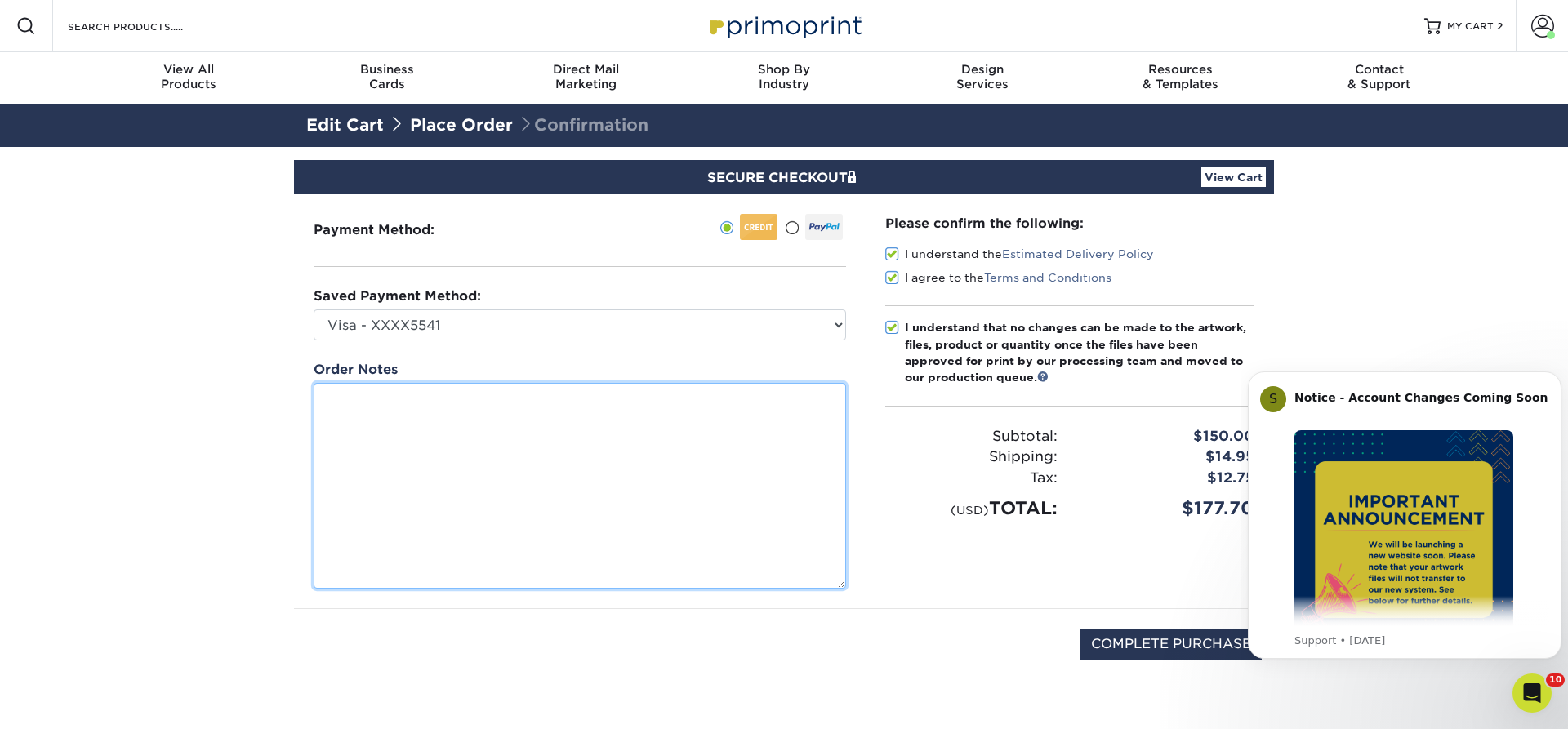
click at [339, 416] on textarea at bounding box center [580, 486] width 532 height 205
paste textarea "Name: Jessica Peng Title: Senior Software Engineer Phone: 626-203-5122 (cell) E…"
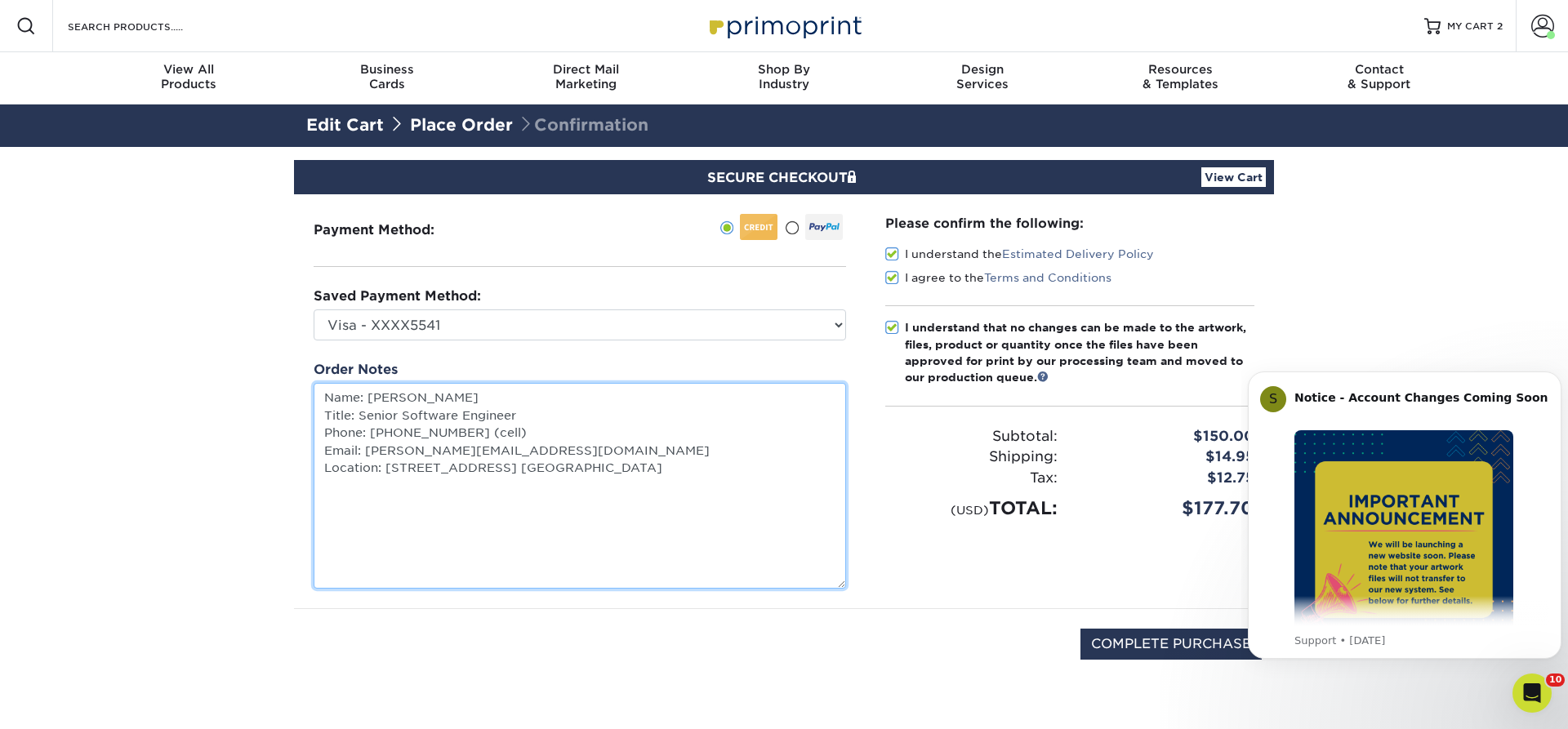
click at [761, 465] on textarea "Name: Jessica Peng Title: Senior Software Engineer Phone: 626-203-5122 (cell) E…" at bounding box center [580, 486] width 532 height 205
click at [355, 529] on textarea "Name: Jessica Peng Title: Senior Software Engineer Phone: 6262035122 cell Email…" at bounding box center [580, 486] width 532 height 205
paste textarea "NAME: Harshitha Vinnakota TITLE: Lead Business Systems Analyst PHONE(S): 810-29…"
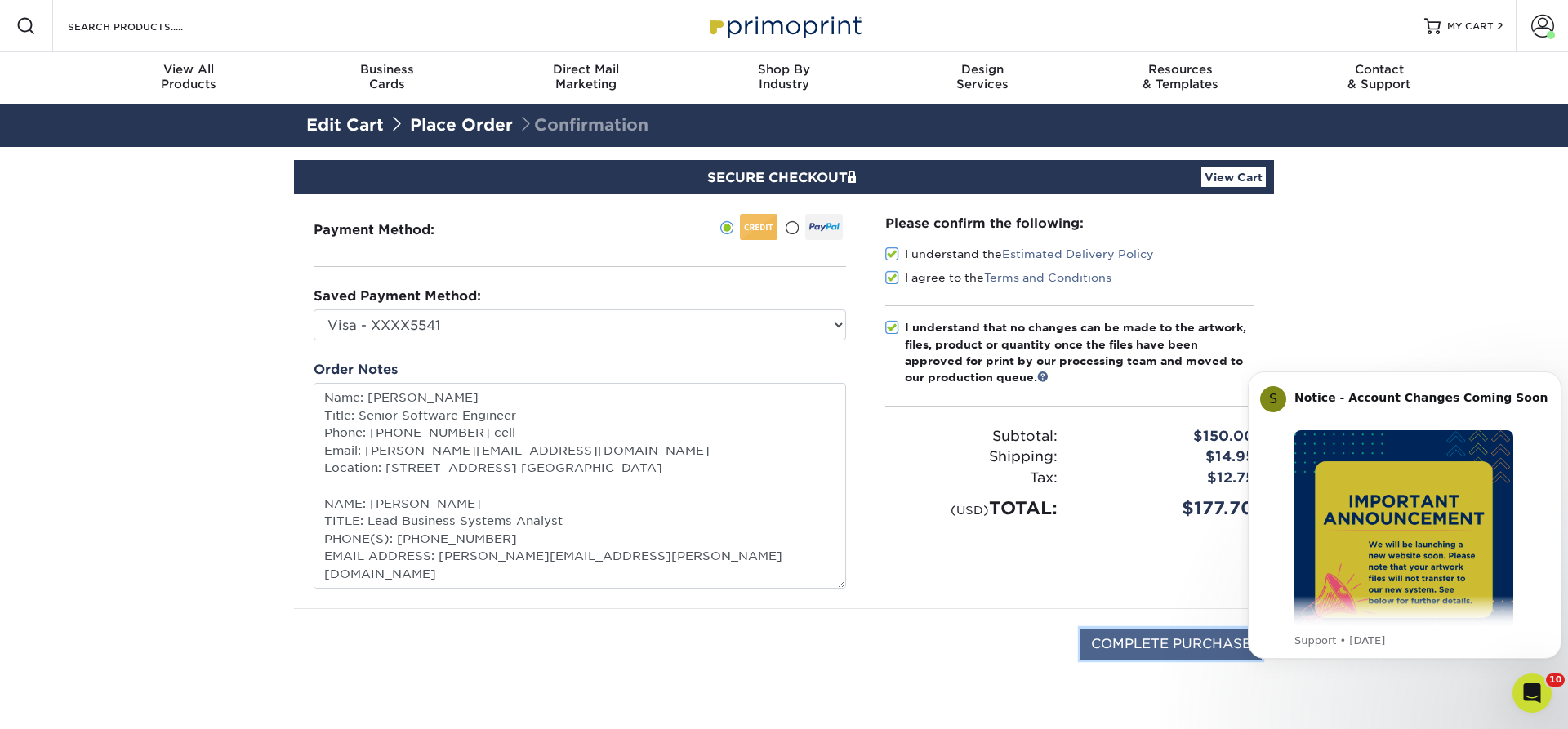
type textarea "Name: Jessica Peng Title: Senior Software Engineer Phone: 6262035122 cell Email…"
click at [1167, 643] on input "COMPLETE PURCHASE" at bounding box center [1171, 643] width 182 height 31
type input "PROCESSING, PLEASE WAIT..."
